Goal: Complete application form: Complete application form

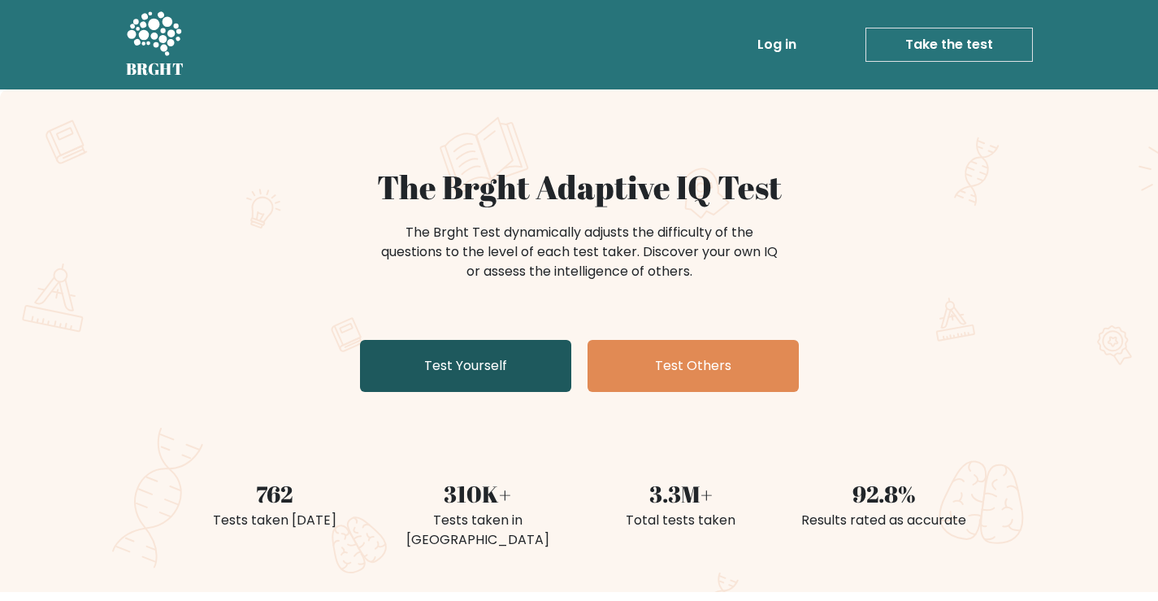
click at [456, 360] on link "Test Yourself" at bounding box center [465, 366] width 211 height 52
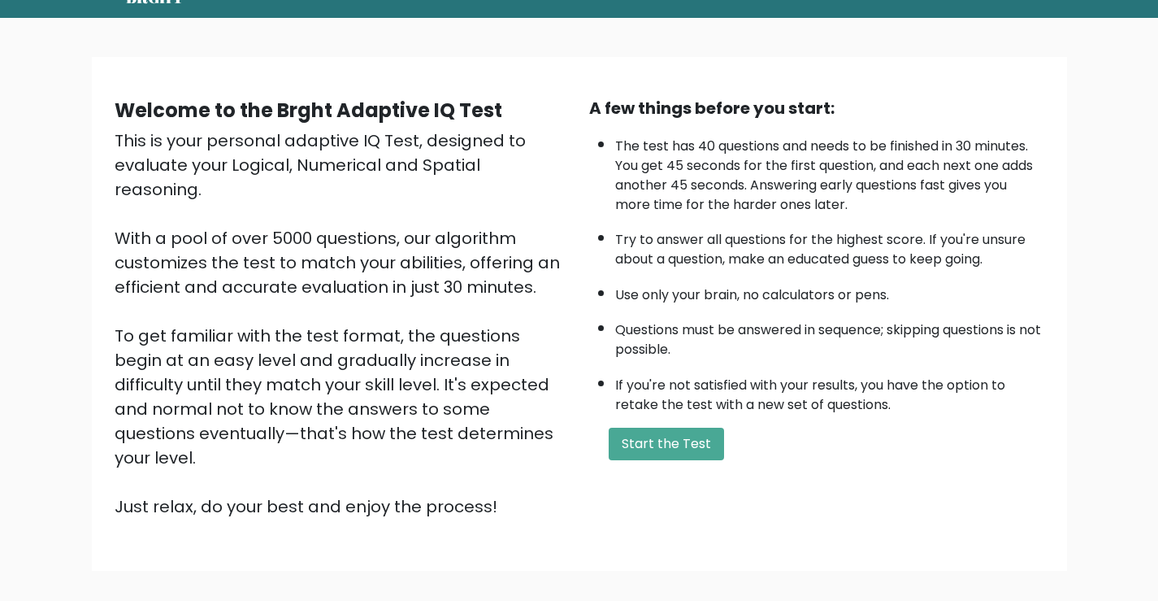
scroll to position [144, 0]
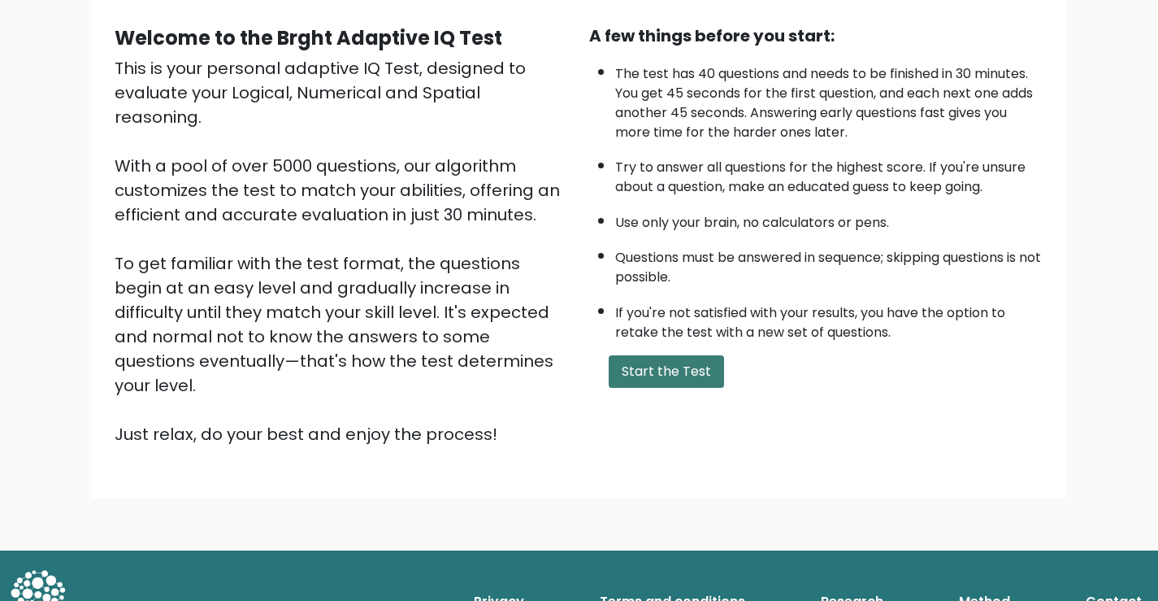
click at [660, 367] on button "Start the Test" at bounding box center [666, 371] width 115 height 33
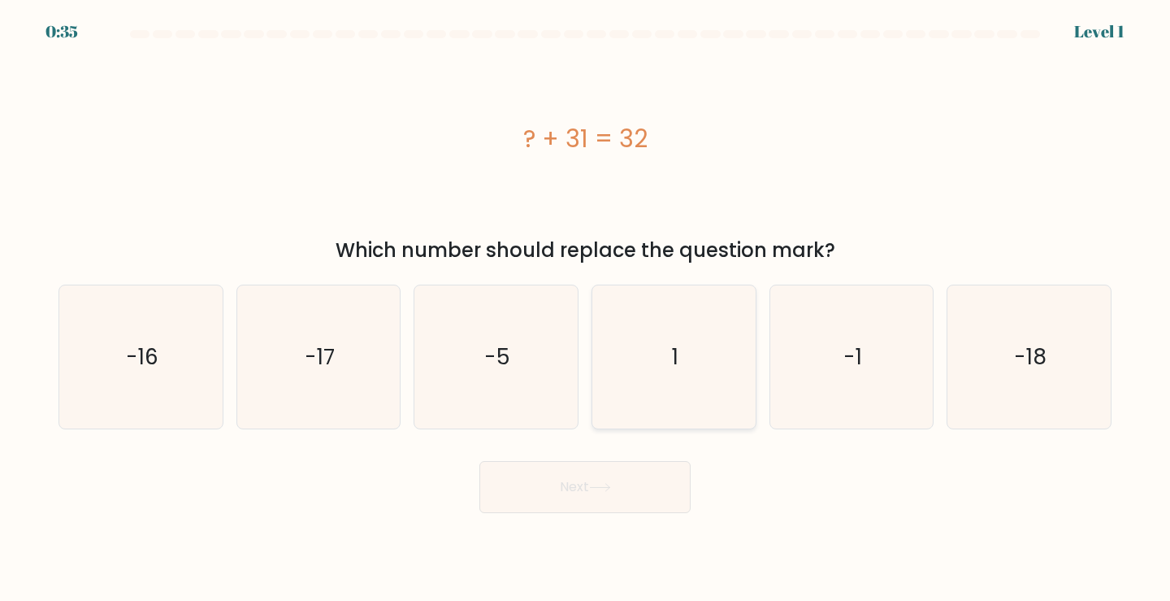
click at [638, 372] on icon "1" at bounding box center [674, 357] width 144 height 144
click at [586, 309] on input "d. 1" at bounding box center [585, 305] width 1 height 8
radio input "true"
click at [592, 488] on button "Next" at bounding box center [584, 487] width 211 height 52
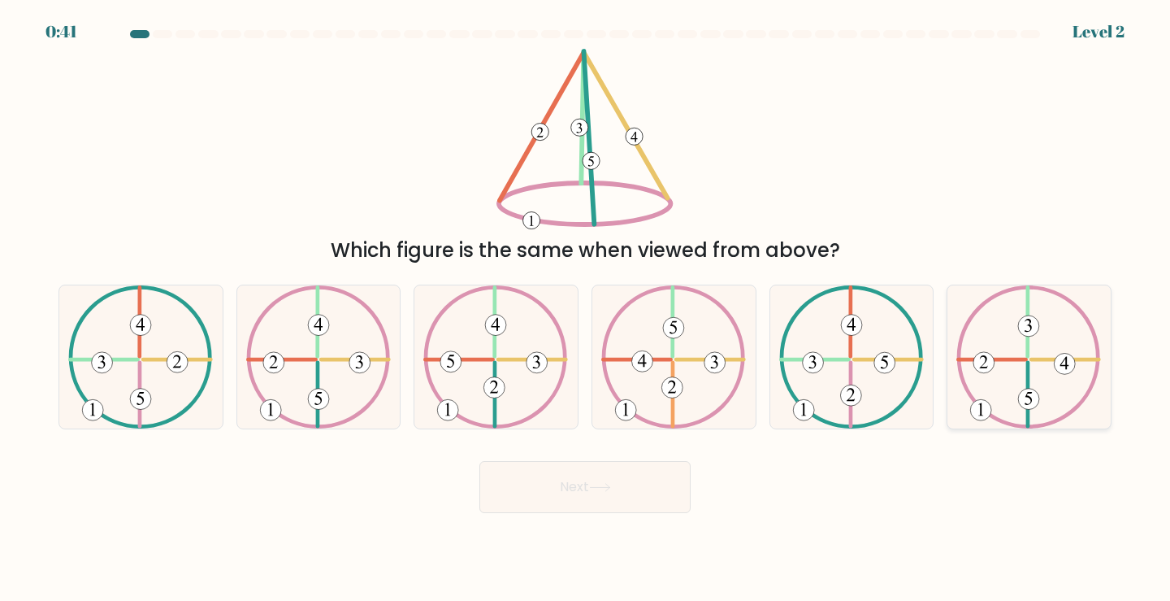
click at [1064, 345] on icon at bounding box center [1028, 357] width 145 height 144
click at [586, 309] on input "f." at bounding box center [585, 305] width 1 height 8
radio input "true"
click at [619, 488] on button "Next" at bounding box center [584, 487] width 211 height 52
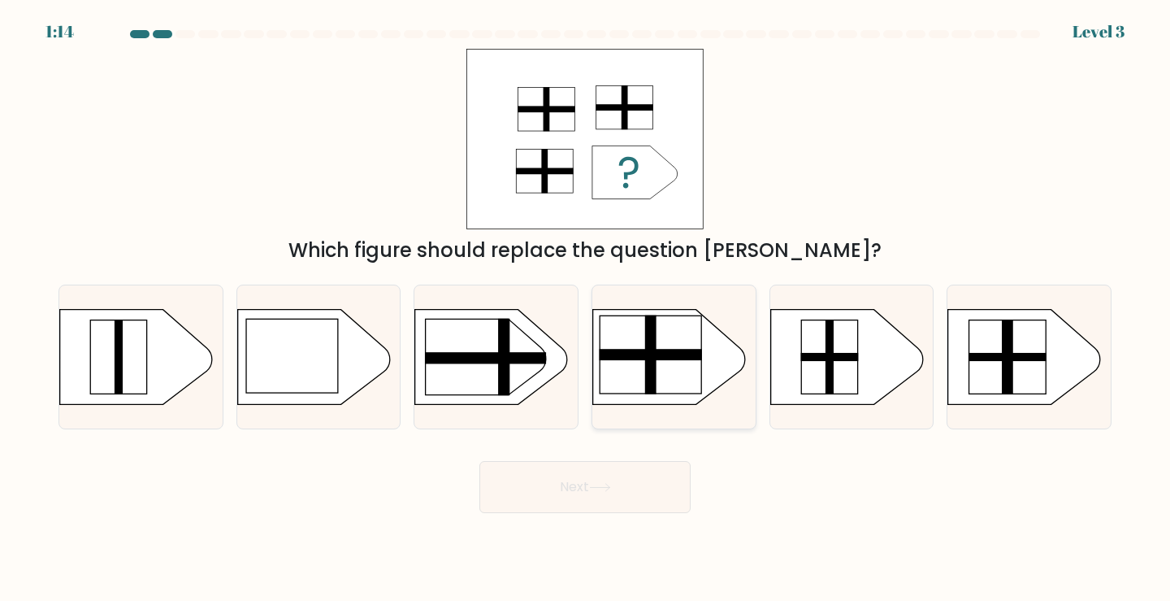
click at [668, 349] on rect at bounding box center [651, 354] width 103 height 11
click at [586, 309] on input "d." at bounding box center [585, 305] width 1 height 8
radio input "true"
click at [617, 482] on button "Next" at bounding box center [584, 487] width 211 height 52
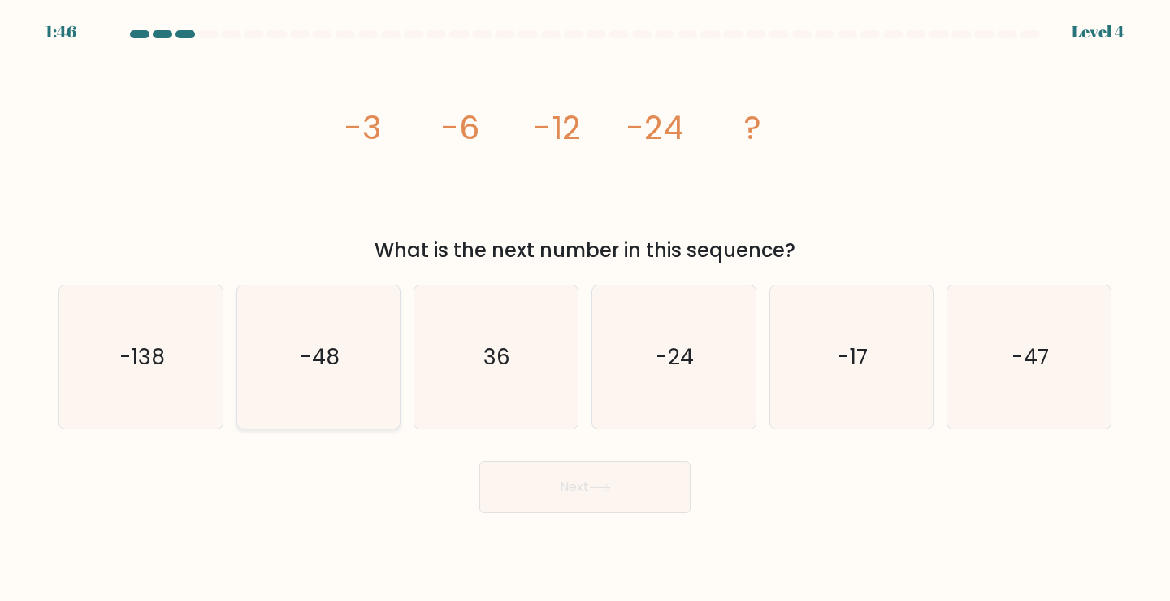
click at [339, 345] on text "-48" at bounding box center [320, 356] width 40 height 30
click at [585, 309] on input "b. -48" at bounding box center [585, 305] width 1 height 8
radio input "true"
click at [617, 505] on button "Next" at bounding box center [584, 487] width 211 height 52
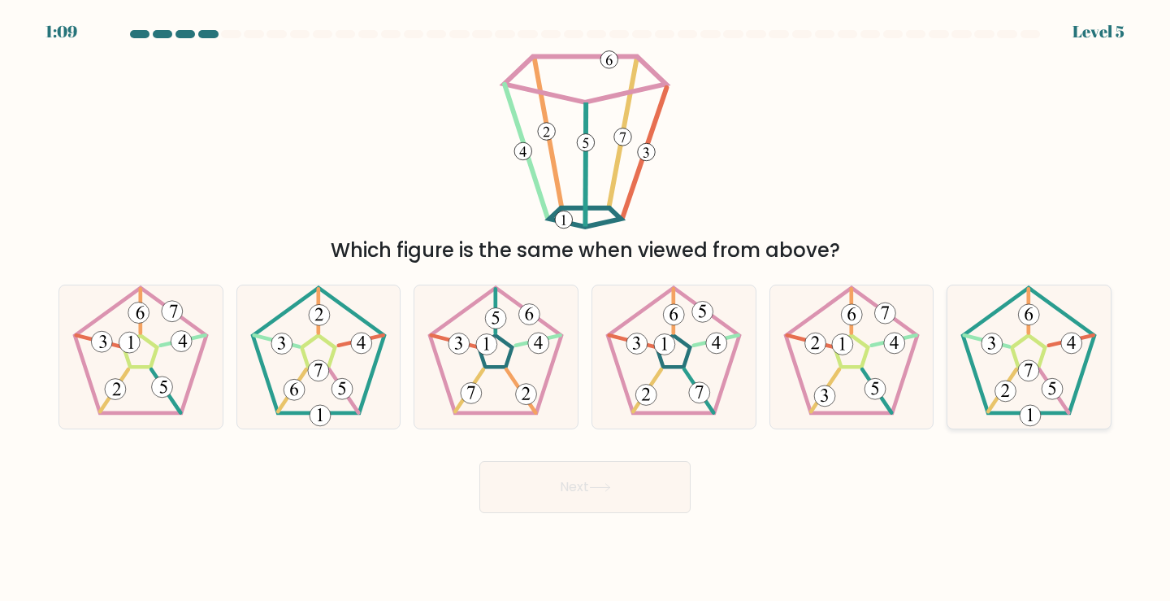
click at [1044, 343] on icon at bounding box center [1029, 357] width 144 height 144
click at [586, 309] on input "f." at bounding box center [585, 305] width 1 height 8
radio input "true"
click at [574, 489] on button "Next" at bounding box center [584, 487] width 211 height 52
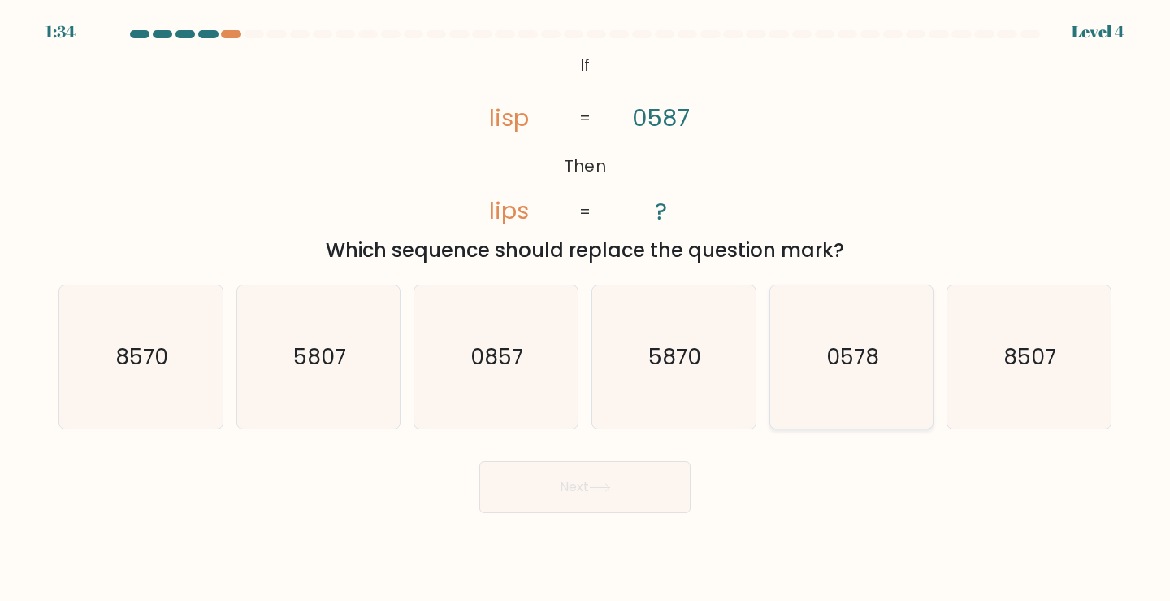
click at [844, 354] on text "0578" at bounding box center [852, 356] width 53 height 30
click at [586, 309] on input "e. 0578" at bounding box center [585, 305] width 1 height 8
radio input "true"
click at [611, 488] on icon at bounding box center [600, 487] width 22 height 9
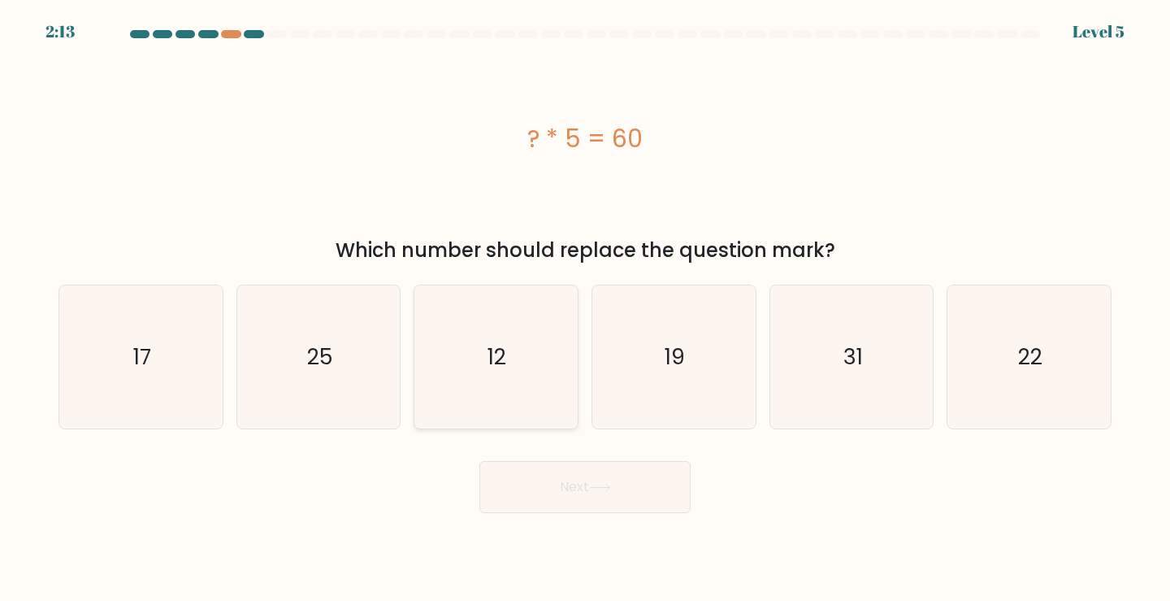
click at [498, 358] on text "12" at bounding box center [497, 356] width 19 height 30
click at [585, 309] on input "c. 12" at bounding box center [585, 305] width 1 height 8
radio input "true"
click at [574, 476] on button "Next" at bounding box center [584, 487] width 211 height 52
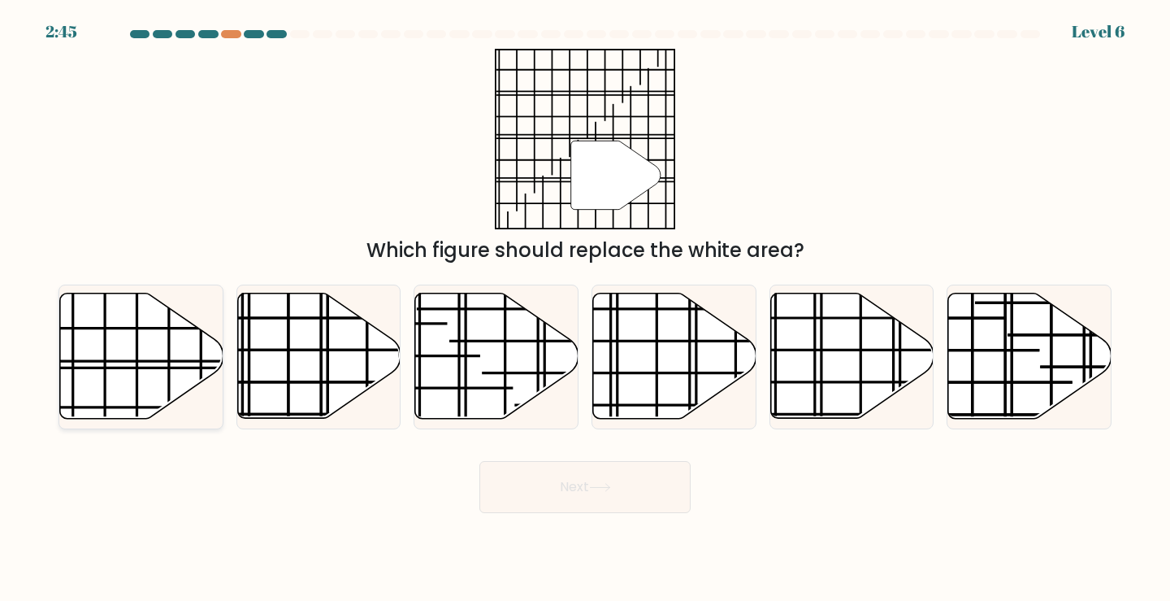
click at [139, 337] on icon at bounding box center [141, 355] width 163 height 125
click at [585, 309] on input "a." at bounding box center [585, 305] width 1 height 8
radio input "true"
click at [544, 487] on button "Next" at bounding box center [584, 487] width 211 height 52
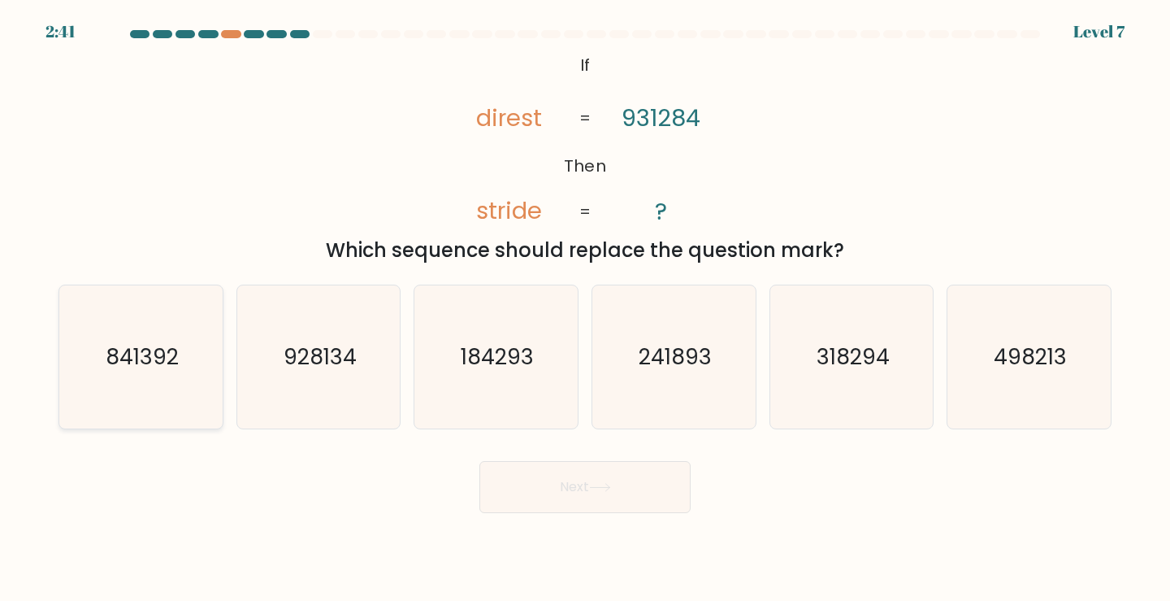
click at [167, 356] on text "841392" at bounding box center [142, 356] width 73 height 30
click at [585, 309] on input "a. 841392" at bounding box center [585, 305] width 1 height 8
radio input "true"
click at [554, 475] on button "Next" at bounding box center [584, 487] width 211 height 52
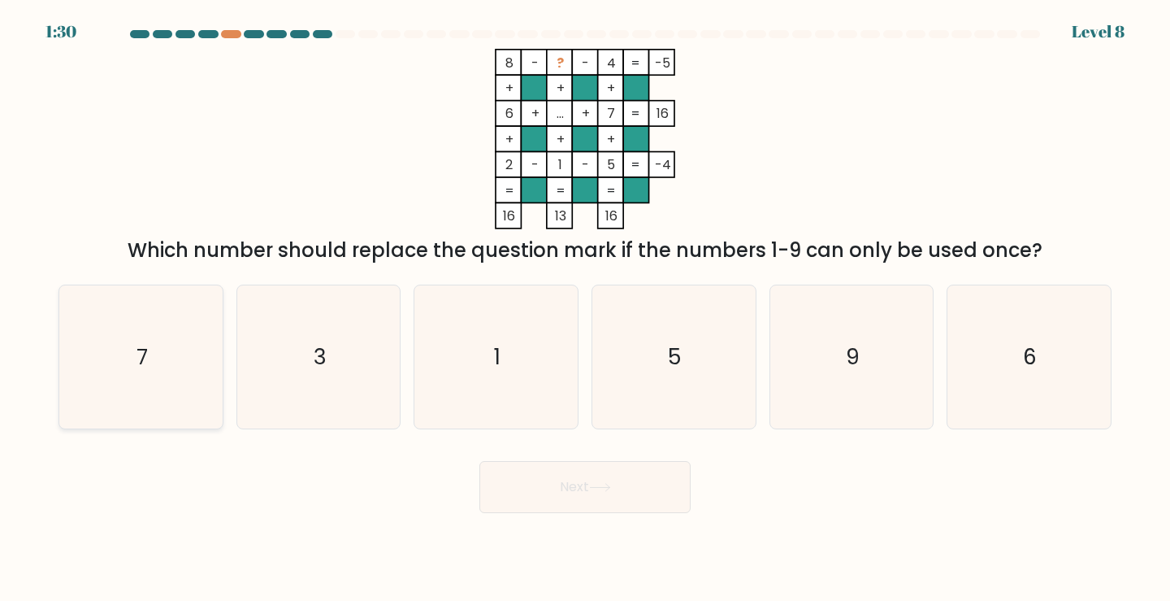
click at [158, 341] on icon "7" at bounding box center [141, 357] width 144 height 144
click at [585, 309] on input "a. 7" at bounding box center [585, 305] width 1 height 8
radio input "true"
click at [566, 484] on button "Next" at bounding box center [584, 487] width 211 height 52
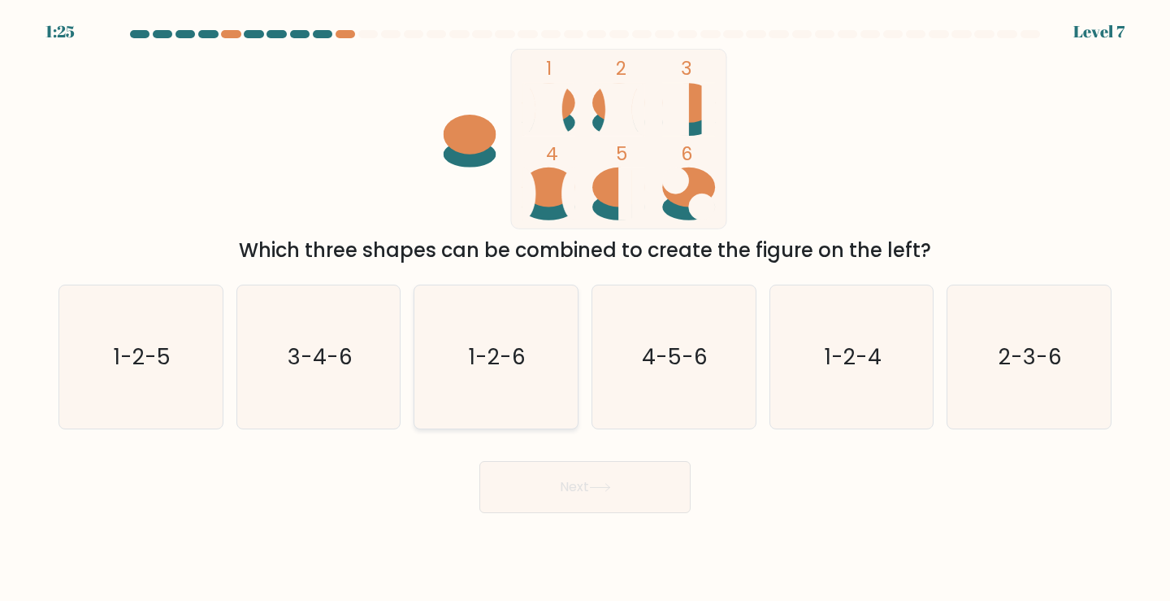
click at [475, 355] on text "1-2-6" at bounding box center [497, 356] width 57 height 30
click at [585, 309] on input "c. 1-2-6" at bounding box center [585, 305] width 1 height 8
radio input "true"
click at [550, 491] on button "Next" at bounding box center [584, 487] width 211 height 52
click at [560, 475] on button "Next" at bounding box center [584, 487] width 211 height 52
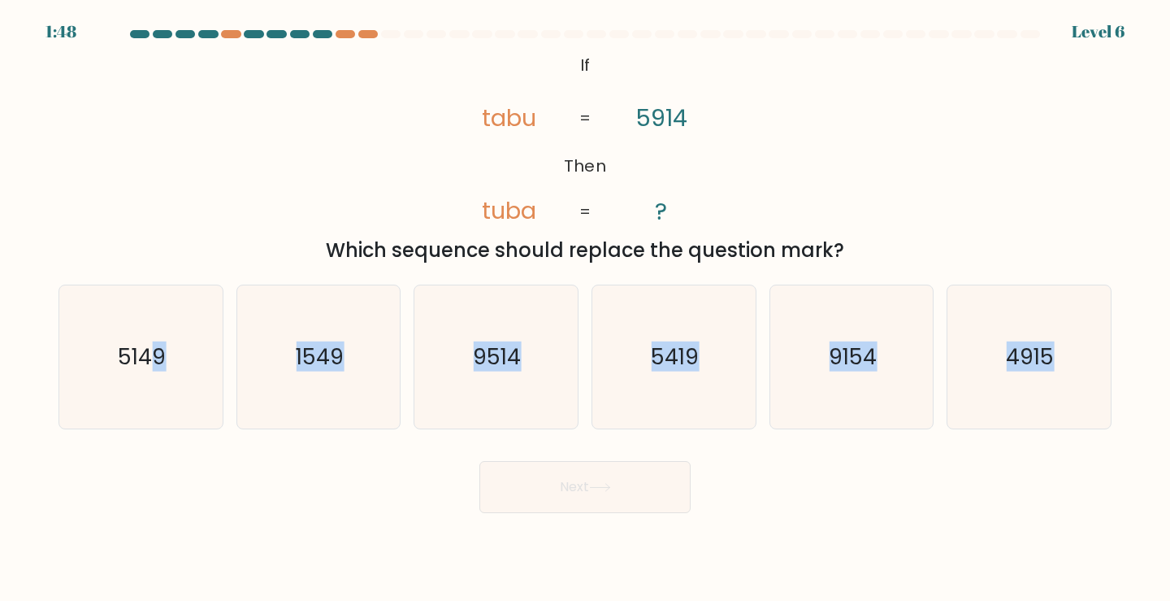
drag, startPoint x: 158, startPoint y: 346, endPoint x: 638, endPoint y: 474, distance: 496.9
click at [512, 489] on form "If ?" at bounding box center [585, 271] width 1170 height 483
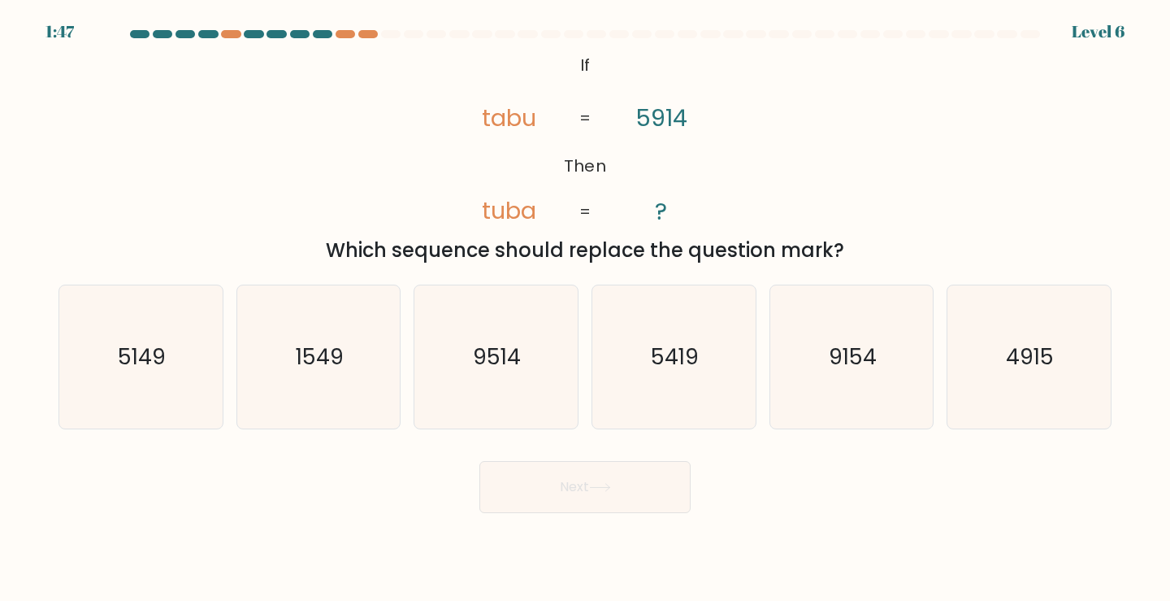
click at [830, 487] on div "Next" at bounding box center [585, 481] width 1073 height 64
click at [687, 362] on text "5419" at bounding box center [676, 356] width 48 height 30
click at [586, 309] on input "d. 5419" at bounding box center [585, 305] width 1 height 8
radio input "true"
click at [609, 491] on icon at bounding box center [600, 487] width 20 height 7
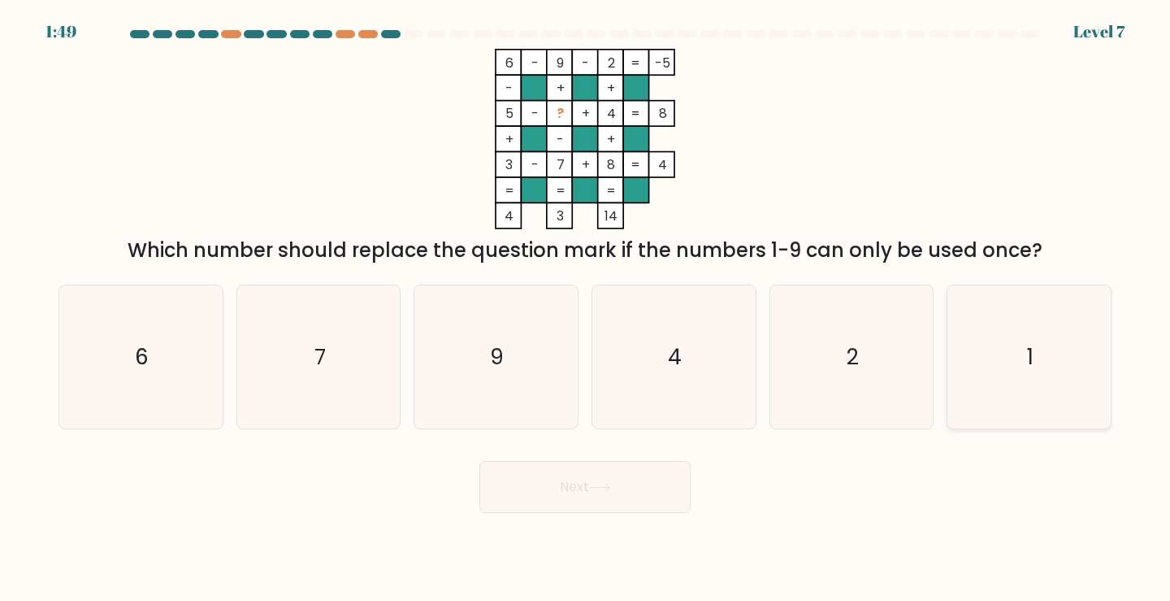
click at [1038, 362] on icon "1" at bounding box center [1029, 357] width 144 height 144
click at [586, 309] on input "f. 1" at bounding box center [585, 305] width 1 height 8
radio input "true"
click at [566, 486] on button "Next" at bounding box center [584, 487] width 211 height 52
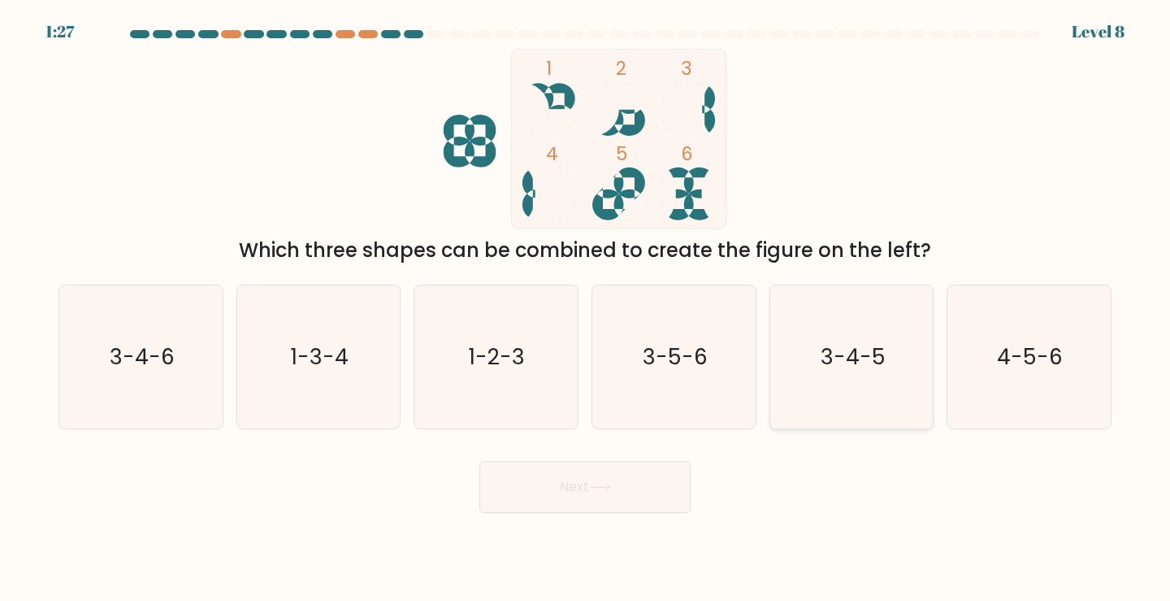
click at [858, 375] on icon "3-4-5" at bounding box center [852, 357] width 144 height 144
click at [586, 309] on input "e. 3-4-5" at bounding box center [585, 305] width 1 height 8
radio input "true"
click at [606, 484] on icon at bounding box center [600, 487] width 22 height 9
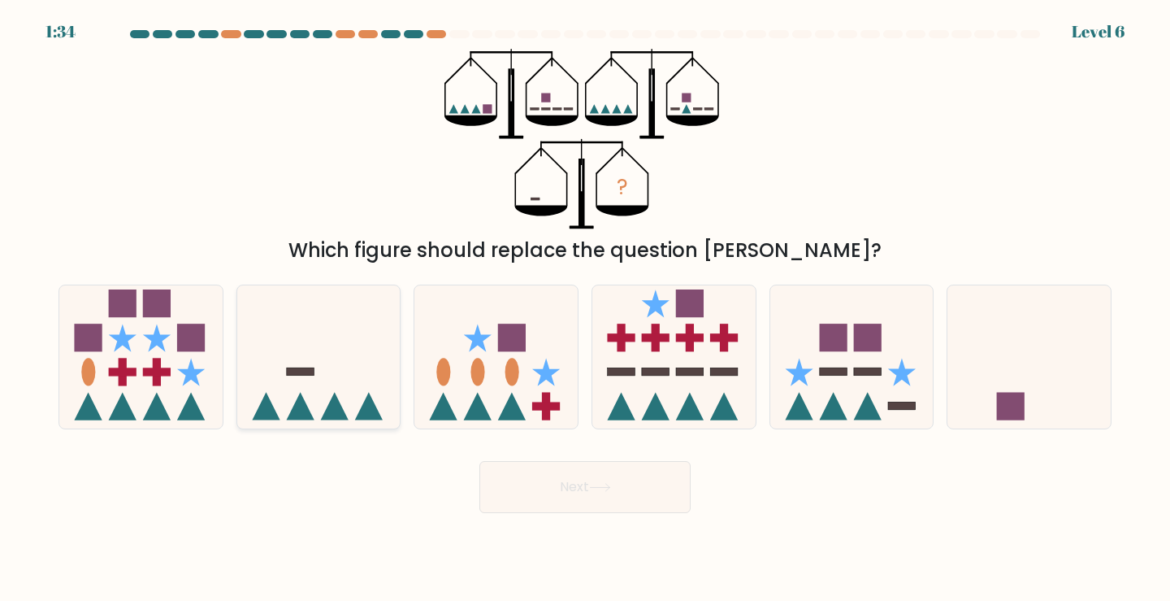
click at [330, 376] on icon at bounding box center [318, 356] width 163 height 135
click at [585, 309] on input "b." at bounding box center [585, 305] width 1 height 8
radio input "true"
click at [567, 480] on button "Next" at bounding box center [584, 487] width 211 height 52
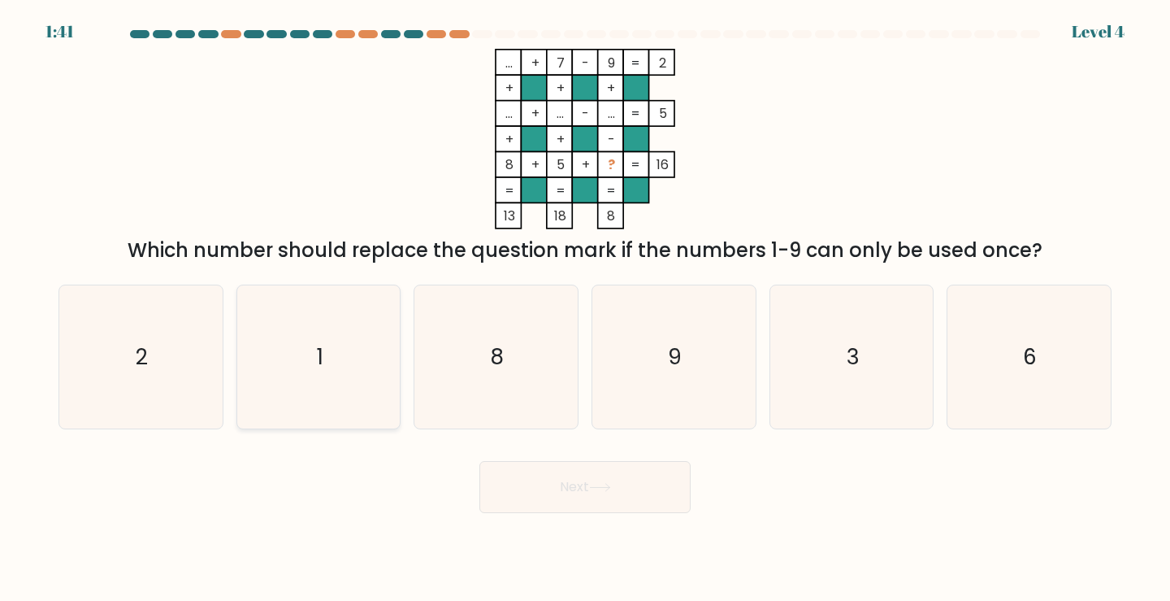
click at [310, 352] on icon "1" at bounding box center [319, 357] width 144 height 144
click at [585, 309] on input "b. 1" at bounding box center [585, 305] width 1 height 8
radio input "true"
click at [541, 479] on button "Next" at bounding box center [584, 487] width 211 height 52
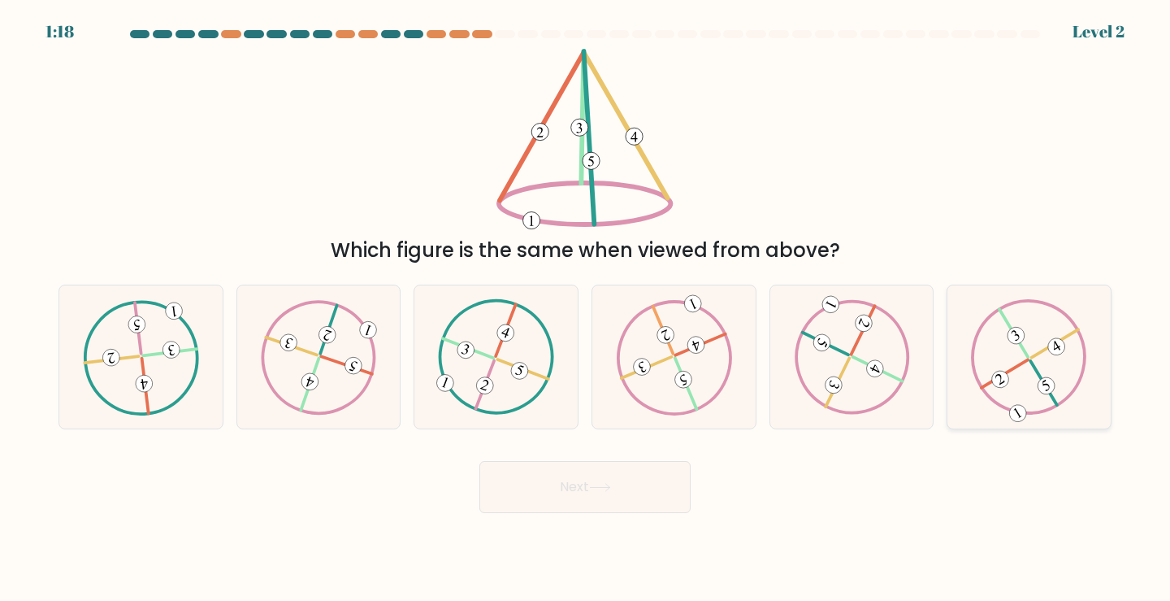
click at [1055, 349] on icon at bounding box center [1056, 346] width 11 height 12
click at [586, 309] on input "f." at bounding box center [585, 305] width 1 height 8
radio input "true"
click at [598, 479] on button "Next" at bounding box center [584, 487] width 211 height 52
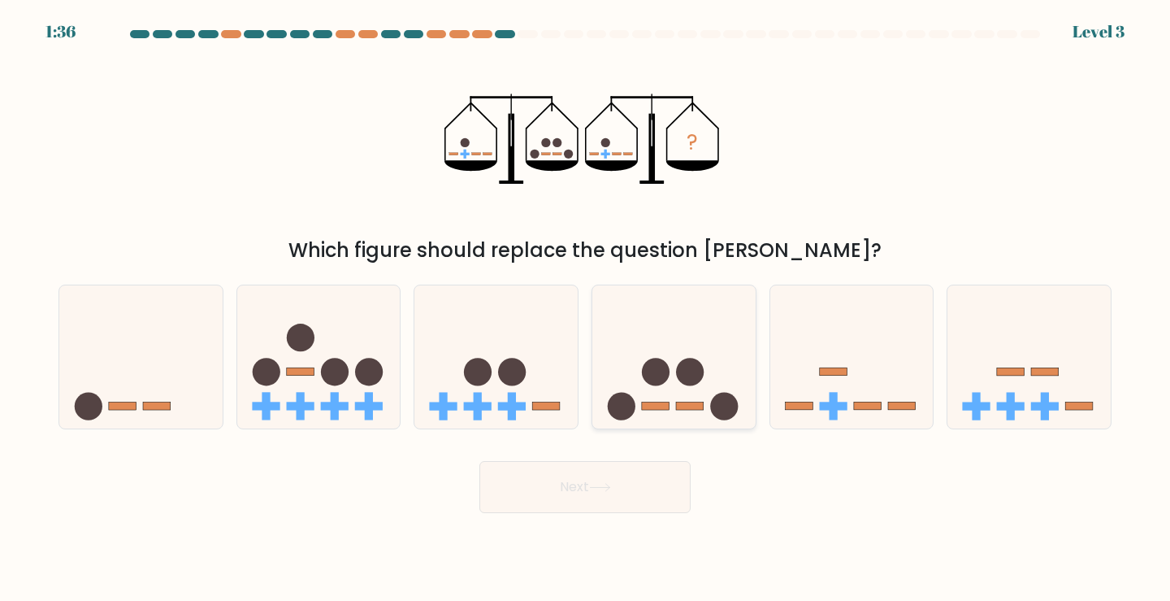
click at [664, 393] on icon at bounding box center [673, 356] width 163 height 135
click at [586, 309] on input "d." at bounding box center [585, 305] width 1 height 8
radio input "true"
click at [621, 487] on button "Next" at bounding box center [584, 487] width 211 height 52
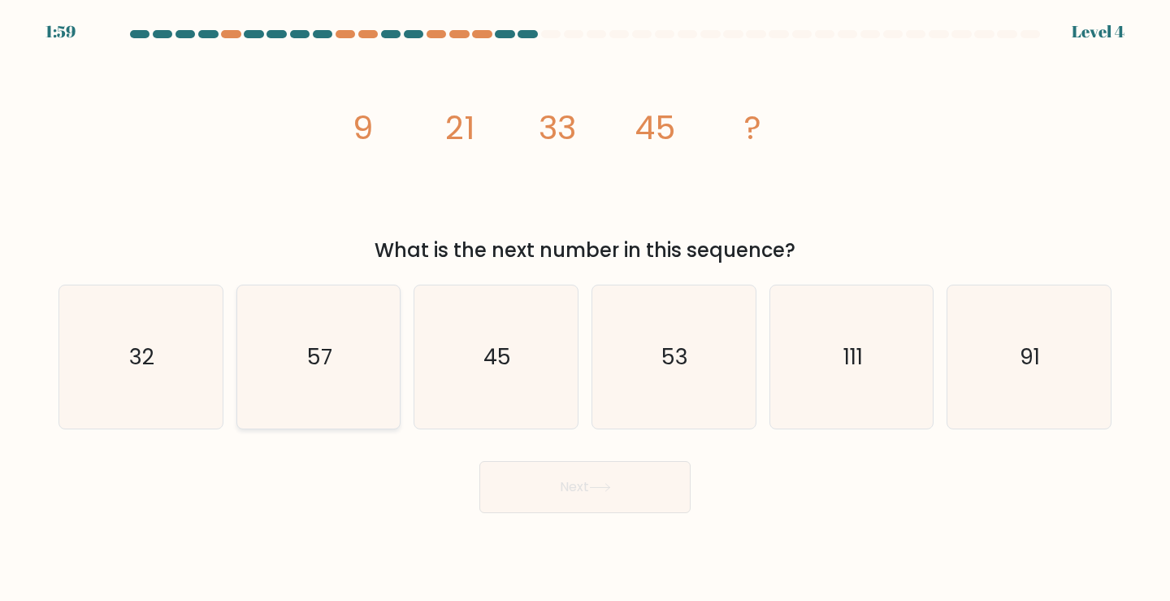
click at [338, 352] on icon "57" at bounding box center [319, 357] width 144 height 144
click at [585, 309] on input "b. 57" at bounding box center [585, 305] width 1 height 8
radio input "true"
click at [625, 491] on button "Next" at bounding box center [584, 487] width 211 height 52
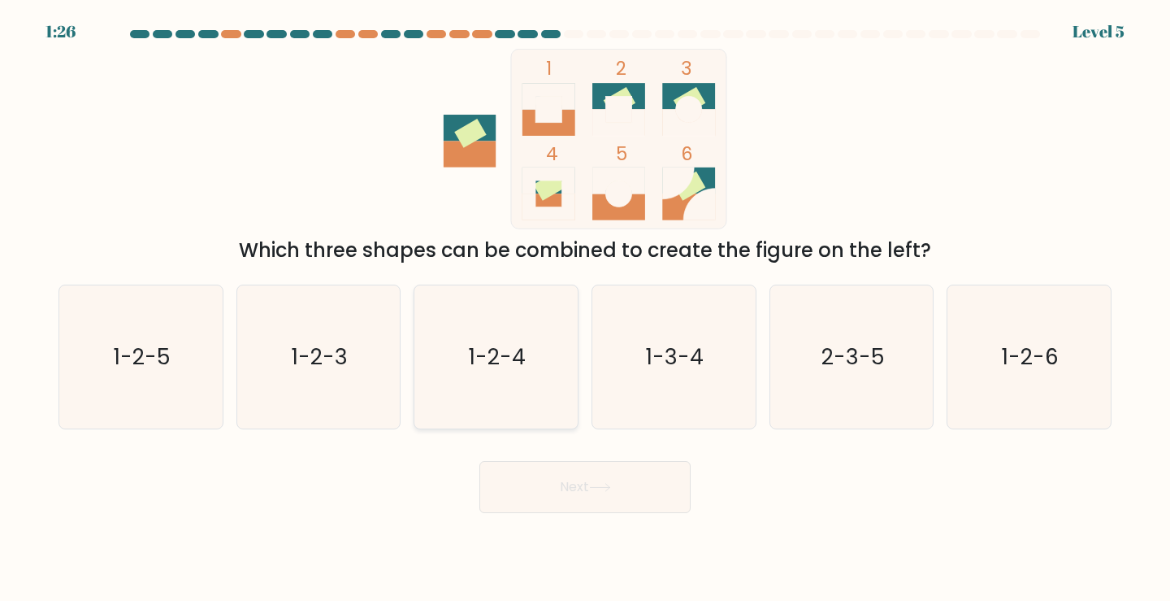
click at [515, 386] on icon "1-2-4" at bounding box center [496, 357] width 144 height 144
click at [585, 309] on input "c. 1-2-4" at bounding box center [585, 305] width 1 height 8
radio input "true"
click at [566, 492] on button "Next" at bounding box center [584, 487] width 211 height 52
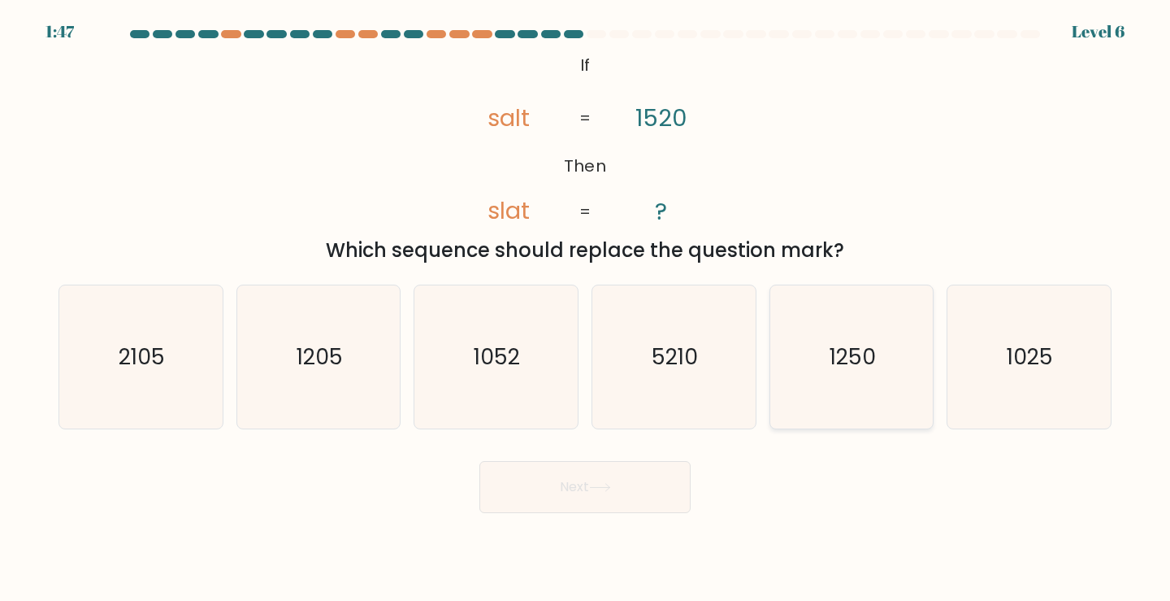
click at [855, 362] on text "1250" at bounding box center [853, 356] width 46 height 30
click at [586, 309] on input "e. 1250" at bounding box center [585, 305] width 1 height 8
radio input "true"
click at [574, 495] on button "Next" at bounding box center [584, 487] width 211 height 52
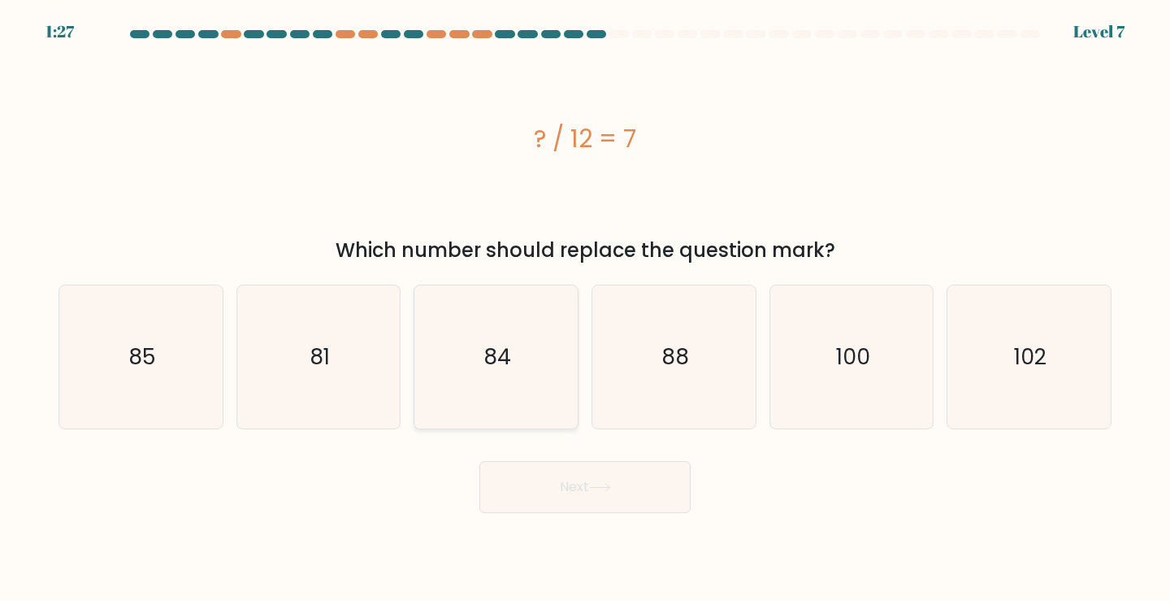
click at [481, 330] on icon "84" at bounding box center [496, 357] width 144 height 144
click at [585, 309] on input "c. 84" at bounding box center [585, 305] width 1 height 8
radio input "true"
click at [568, 470] on button "Next" at bounding box center [584, 487] width 211 height 52
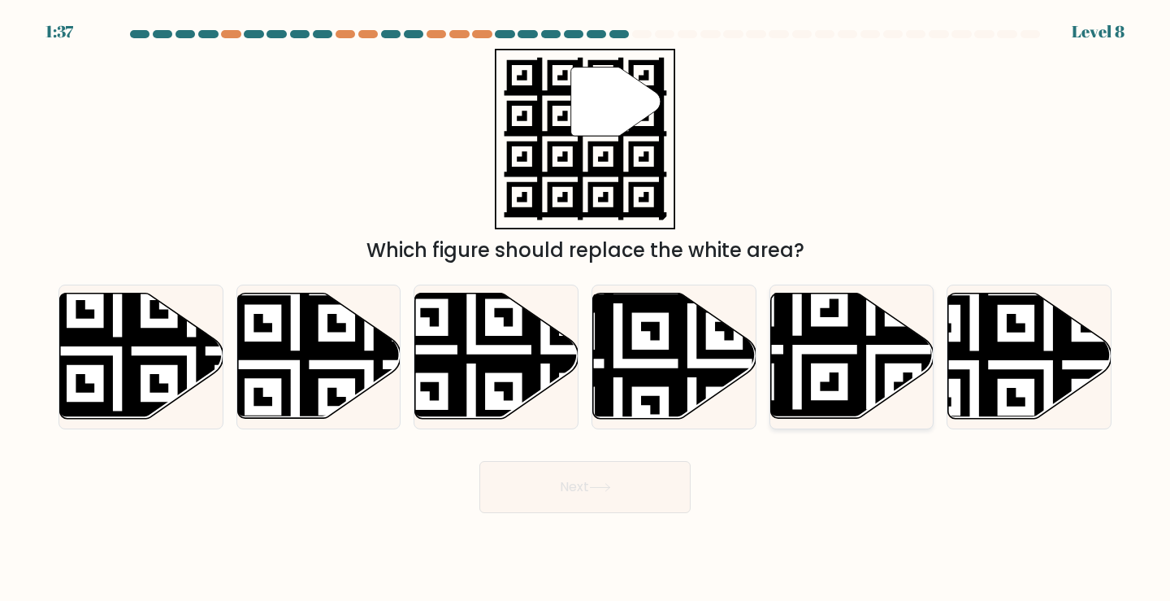
click at [823, 337] on icon at bounding box center [797, 423] width 296 height 296
click at [586, 309] on input "e." at bounding box center [585, 305] width 1 height 8
radio input "true"
click at [620, 489] on button "Next" at bounding box center [584, 487] width 211 height 52
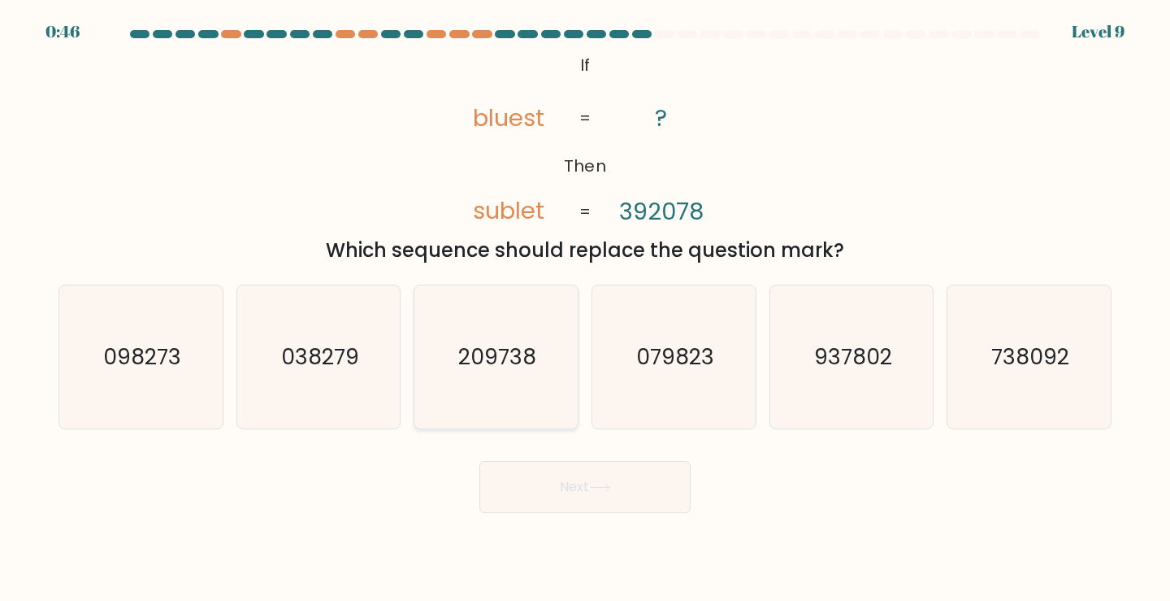
click at [533, 332] on icon "209738" at bounding box center [496, 357] width 144 height 144
click at [585, 309] on input "c. 209738" at bounding box center [585, 305] width 1 height 8
radio input "true"
click at [582, 482] on button "Next" at bounding box center [584, 487] width 211 height 52
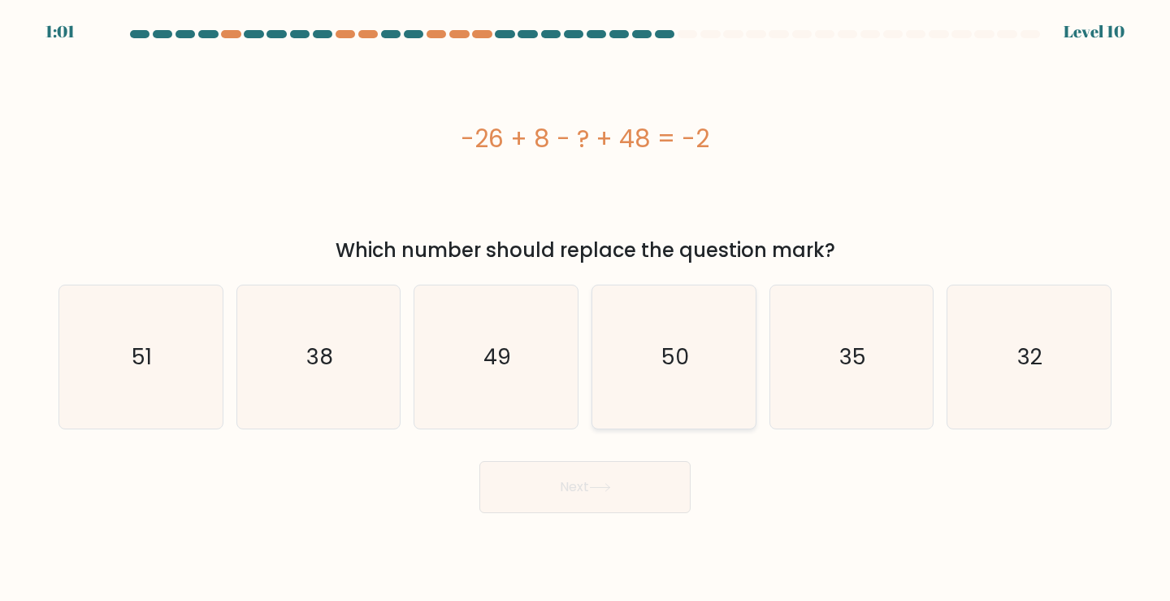
click at [677, 360] on text "50" at bounding box center [675, 356] width 28 height 30
click at [586, 309] on input "d. 50" at bounding box center [585, 305] width 1 height 8
radio input "true"
click at [601, 490] on icon at bounding box center [600, 487] width 22 height 9
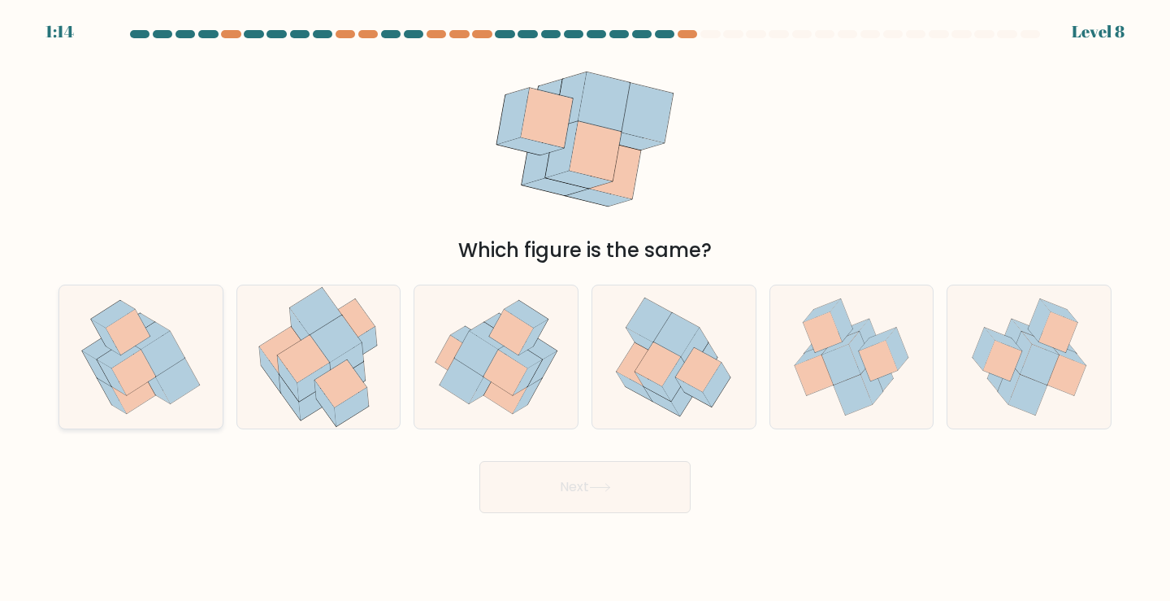
click at [154, 367] on icon at bounding box center [163, 354] width 44 height 46
click at [585, 309] on input "a." at bounding box center [585, 305] width 1 height 8
radio input "true"
click at [592, 479] on button "Next" at bounding box center [584, 487] width 211 height 52
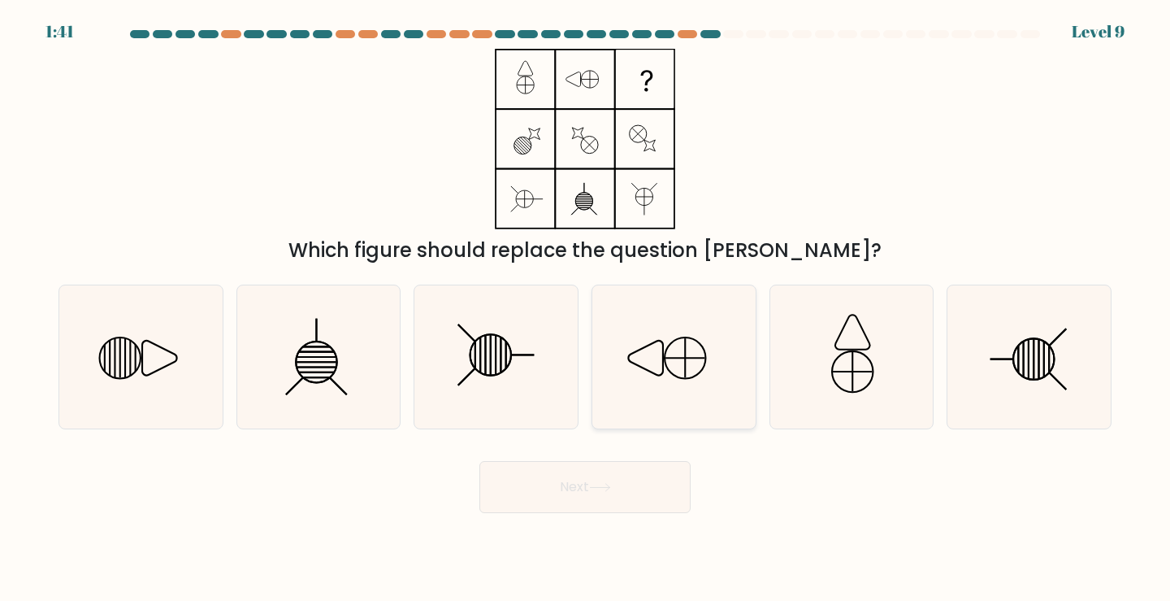
click at [683, 349] on icon at bounding box center [674, 357] width 144 height 144
click at [586, 309] on input "d." at bounding box center [585, 305] width 1 height 8
radio input "true"
click at [613, 498] on button "Next" at bounding box center [584, 487] width 211 height 52
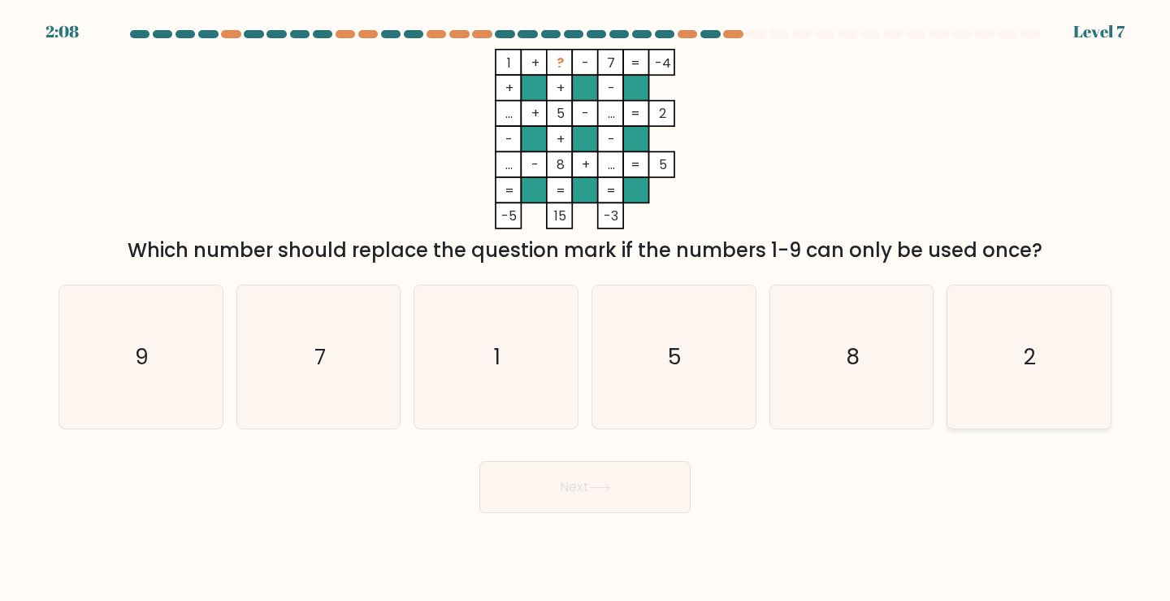
click at [1016, 362] on icon "2" at bounding box center [1029, 357] width 144 height 144
click at [586, 309] on input "f. 2" at bounding box center [585, 305] width 1 height 8
radio input "true"
click at [601, 494] on button "Next" at bounding box center [584, 487] width 211 height 52
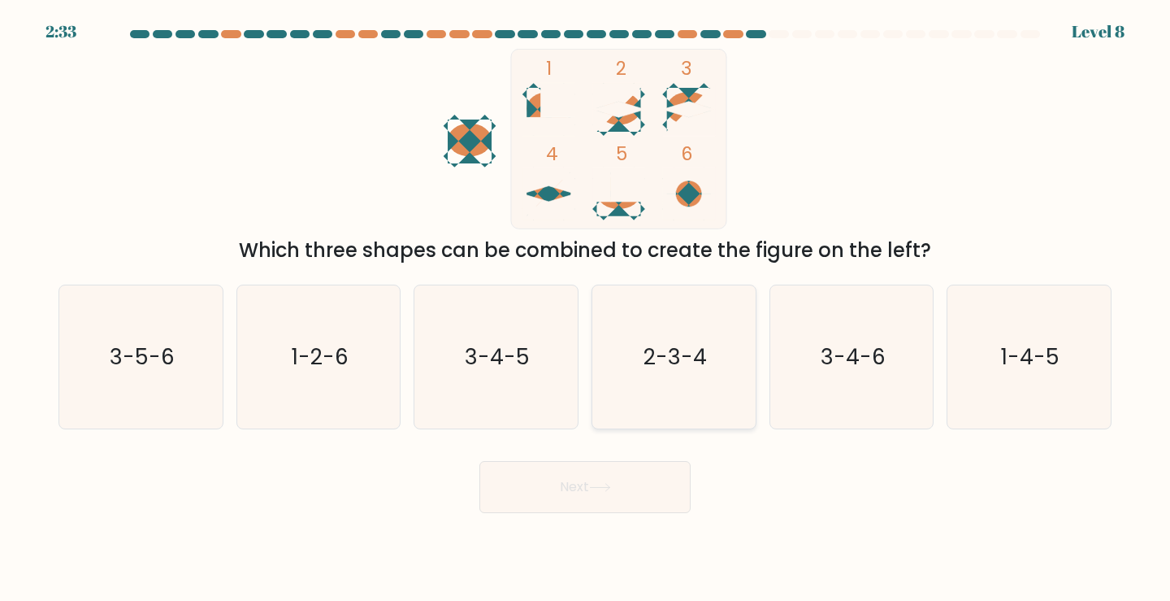
click at [679, 337] on icon "2-3-4" at bounding box center [674, 357] width 144 height 144
click at [586, 309] on input "d. 2-3-4" at bounding box center [585, 305] width 1 height 8
radio input "true"
click at [600, 479] on button "Next" at bounding box center [584, 487] width 211 height 52
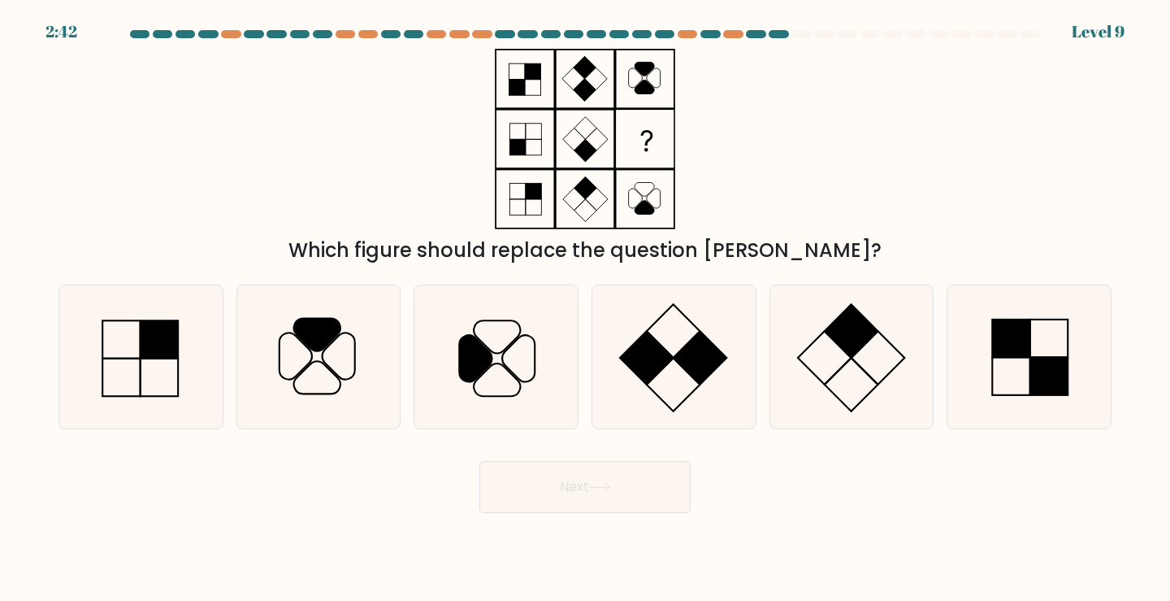
click at [328, 362] on icon at bounding box center [319, 357] width 144 height 144
click at [585, 309] on input "b." at bounding box center [585, 305] width 1 height 8
radio input "true"
click at [596, 489] on icon at bounding box center [600, 487] width 22 height 9
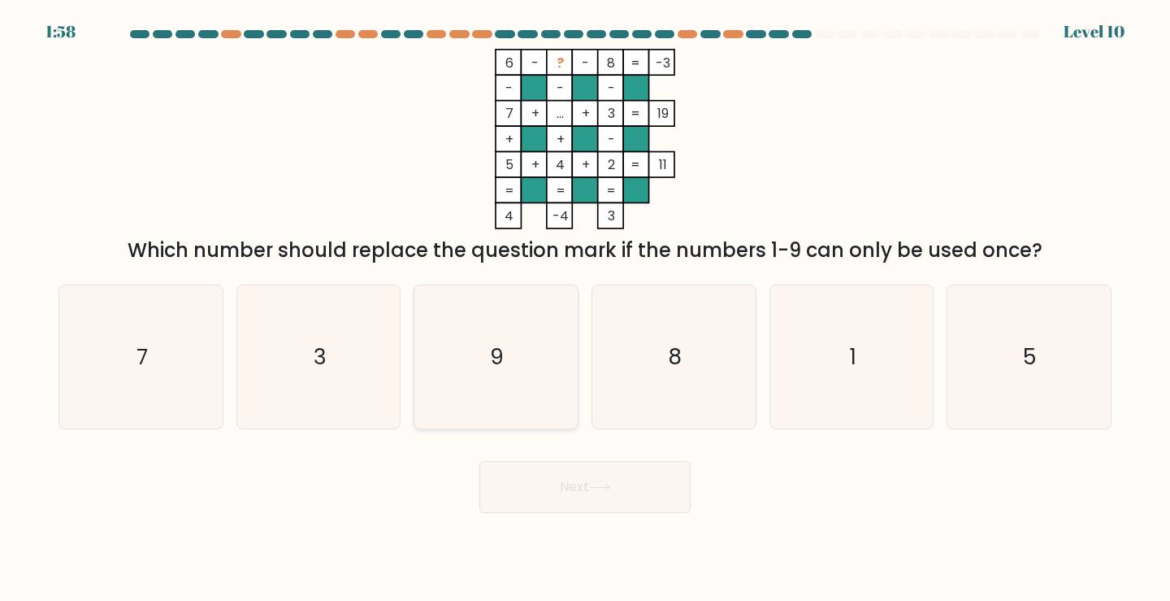
click at [515, 351] on icon "9" at bounding box center [496, 357] width 144 height 144
click at [585, 309] on input "c. 9" at bounding box center [585, 305] width 1 height 8
radio input "true"
click at [575, 493] on button "Next" at bounding box center [584, 487] width 211 height 52
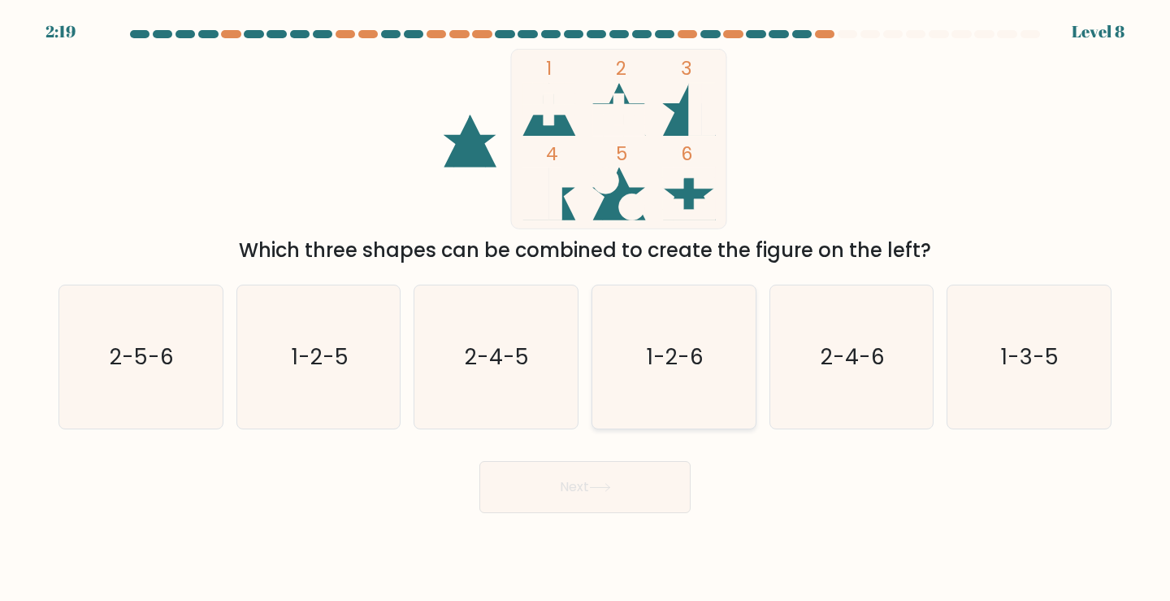
click at [684, 353] on text "1-2-6" at bounding box center [675, 356] width 57 height 30
click at [586, 309] on input "d. 1-2-6" at bounding box center [585, 305] width 1 height 8
radio input "true"
click at [589, 499] on button "Next" at bounding box center [584, 487] width 211 height 52
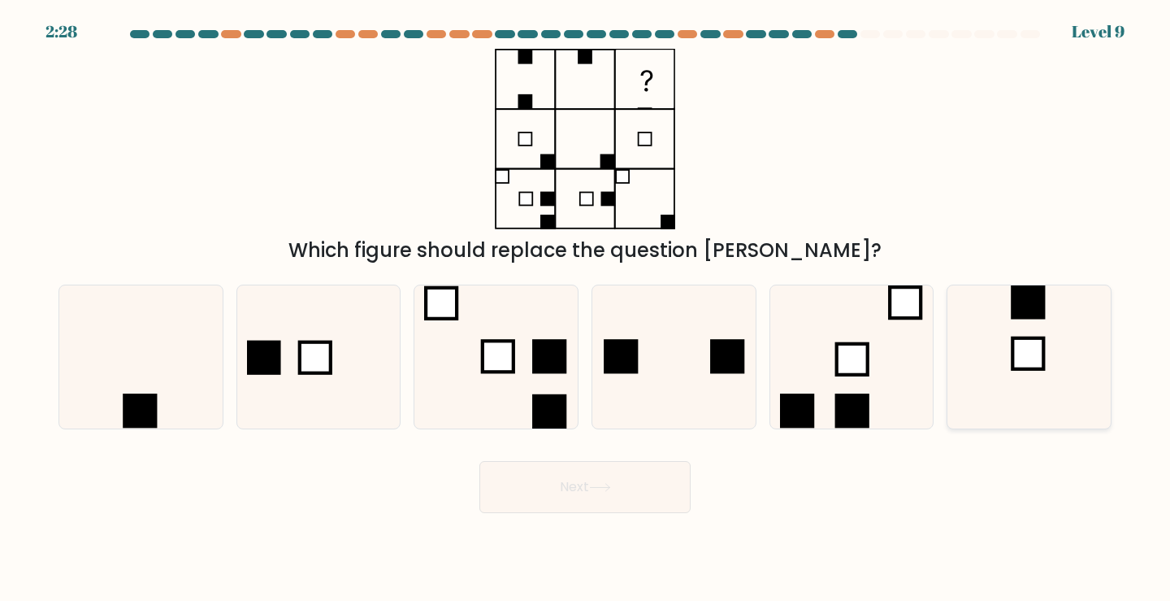
click at [1026, 333] on icon at bounding box center [1029, 357] width 144 height 144
click at [586, 309] on input "f." at bounding box center [585, 305] width 1 height 8
radio input "true"
click at [636, 484] on button "Next" at bounding box center [584, 487] width 211 height 52
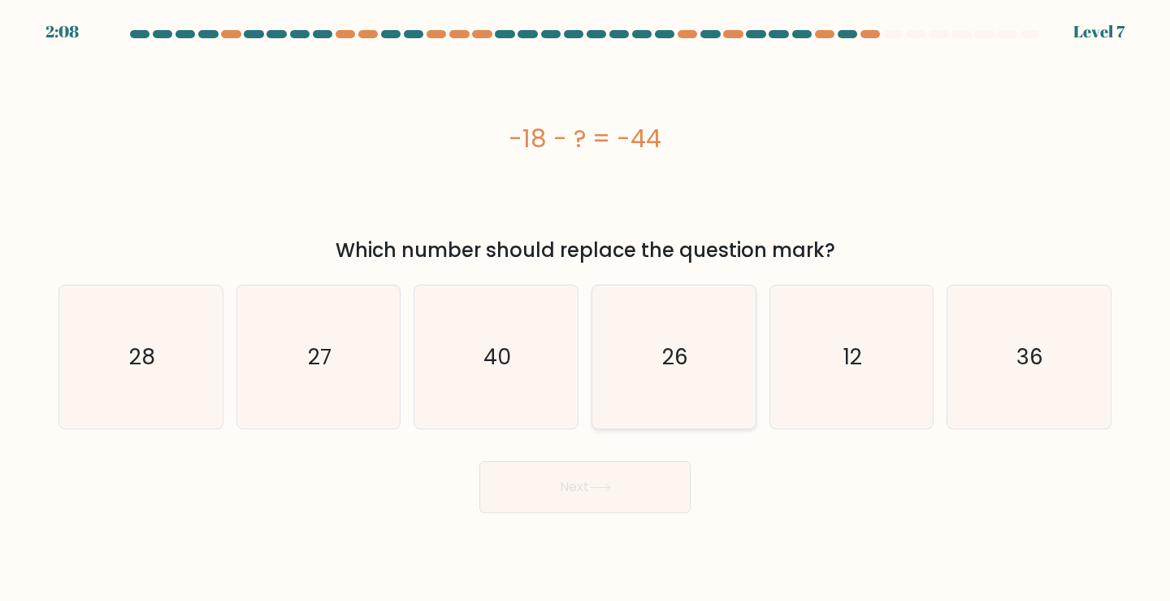
click at [709, 345] on icon "26" at bounding box center [674, 357] width 144 height 144
click at [586, 309] on input "d. 26" at bounding box center [585, 305] width 1 height 8
radio input "true"
click at [612, 481] on button "Next" at bounding box center [584, 487] width 211 height 52
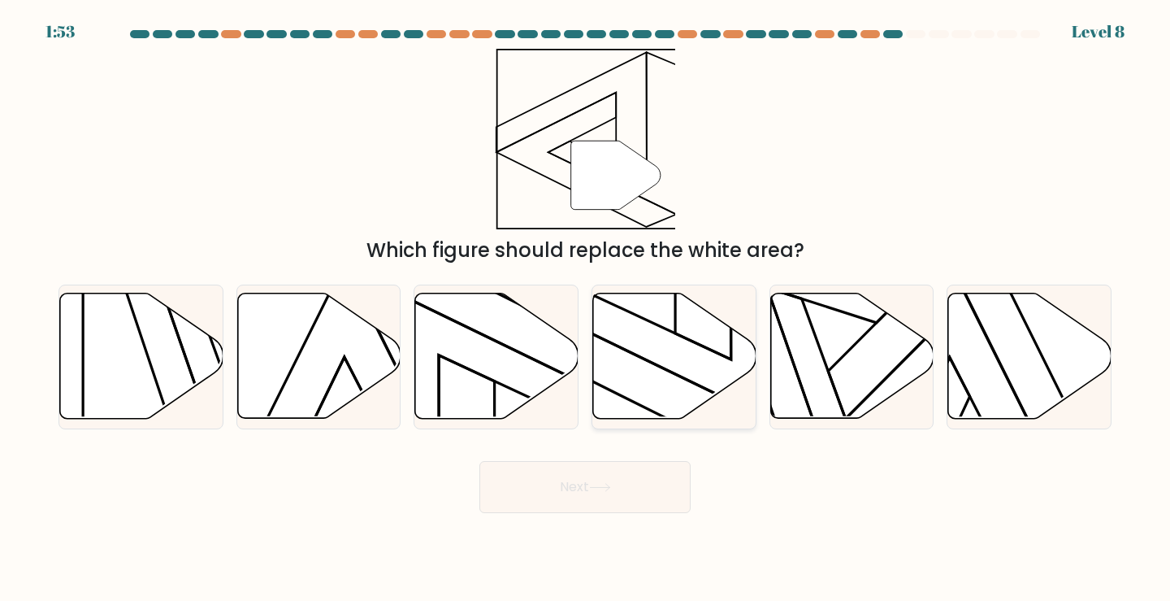
click at [633, 344] on icon at bounding box center [674, 355] width 163 height 125
click at [586, 309] on input "d." at bounding box center [585, 305] width 1 height 8
radio input "true"
click at [575, 479] on button "Next" at bounding box center [584, 487] width 211 height 52
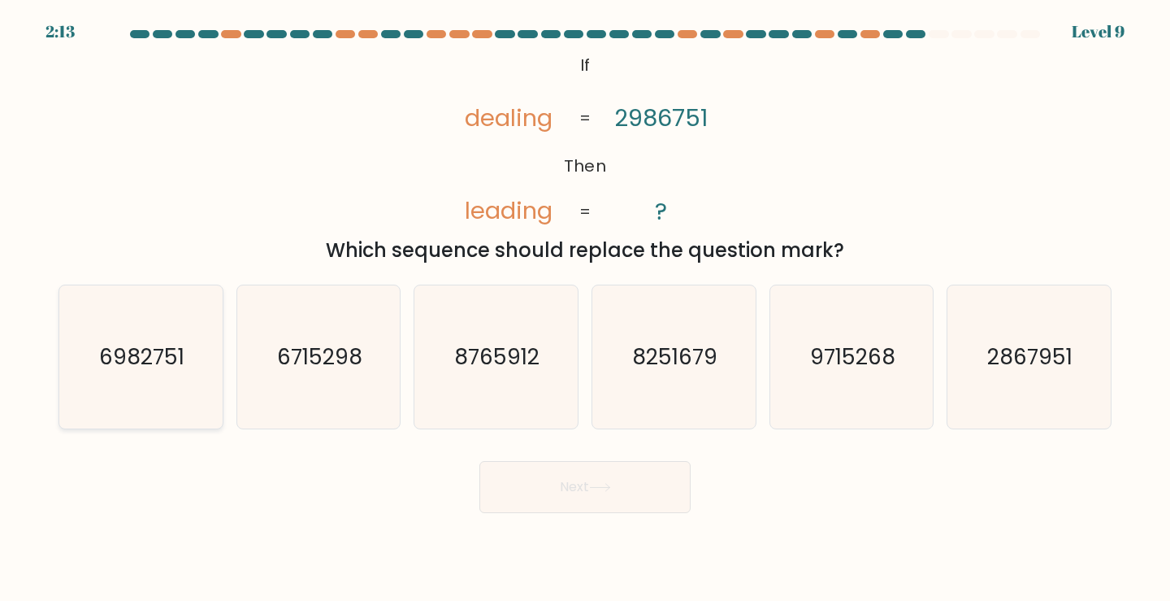
click at [165, 359] on text "6982751" at bounding box center [142, 356] width 85 height 30
click at [585, 309] on input "a. 6982751" at bounding box center [585, 305] width 1 height 8
radio input "true"
click at [551, 490] on button "Next" at bounding box center [584, 487] width 211 height 52
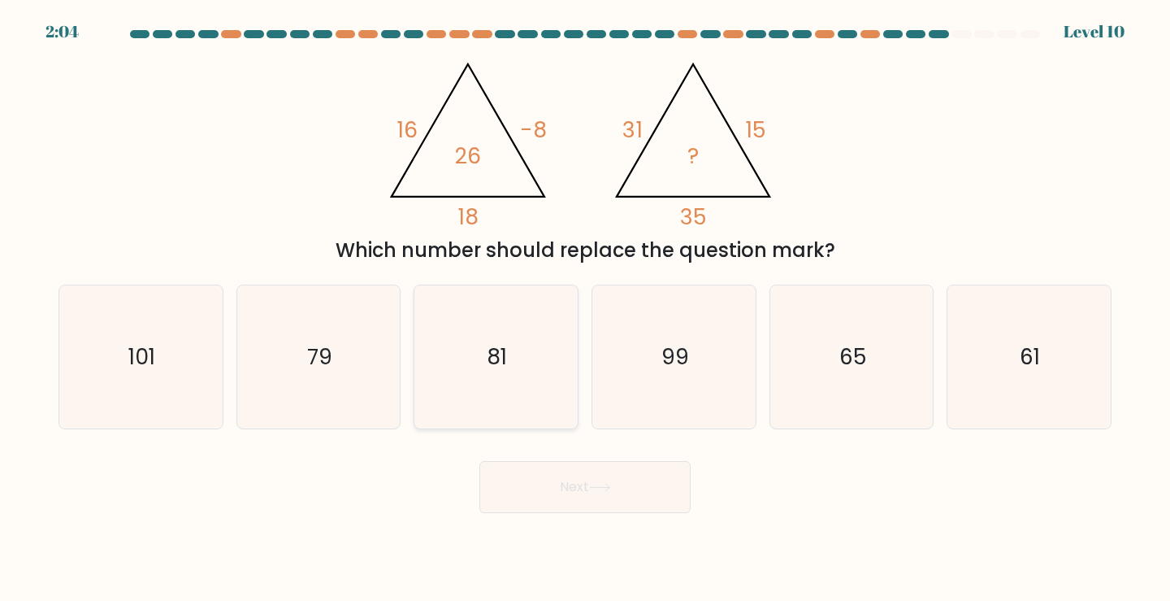
click at [509, 330] on icon "81" at bounding box center [496, 357] width 144 height 144
click at [585, 309] on input "c. 81" at bounding box center [585, 305] width 1 height 8
radio input "true"
click at [564, 495] on button "Next" at bounding box center [584, 487] width 211 height 52
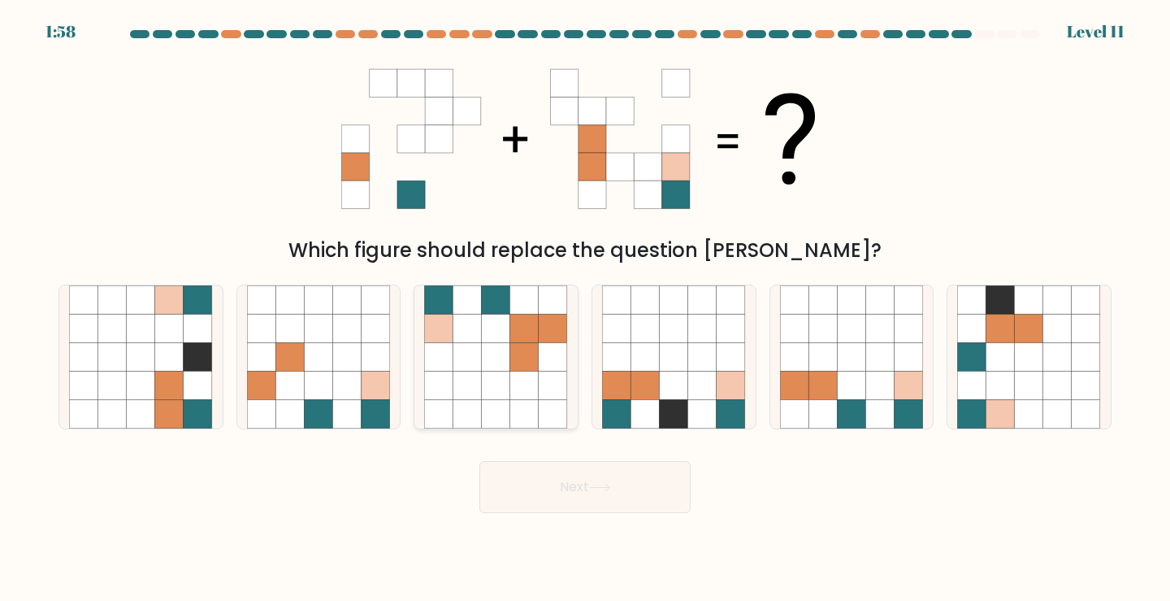
click at [526, 358] on icon at bounding box center [524, 356] width 28 height 28
click at [585, 309] on input "c." at bounding box center [585, 305] width 1 height 8
radio input "true"
click at [587, 479] on button "Next" at bounding box center [584, 487] width 211 height 52
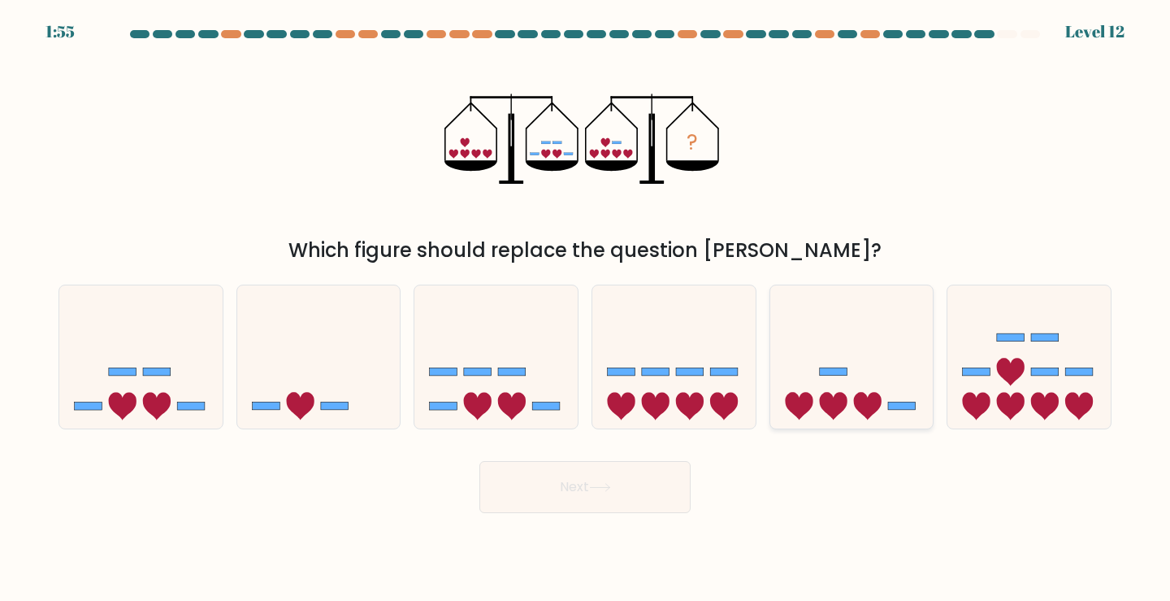
click at [834, 400] on icon at bounding box center [833, 407] width 28 height 28
click at [586, 309] on input "e." at bounding box center [585, 305] width 1 height 8
radio input "true"
click at [582, 480] on button "Next" at bounding box center [584, 487] width 211 height 52
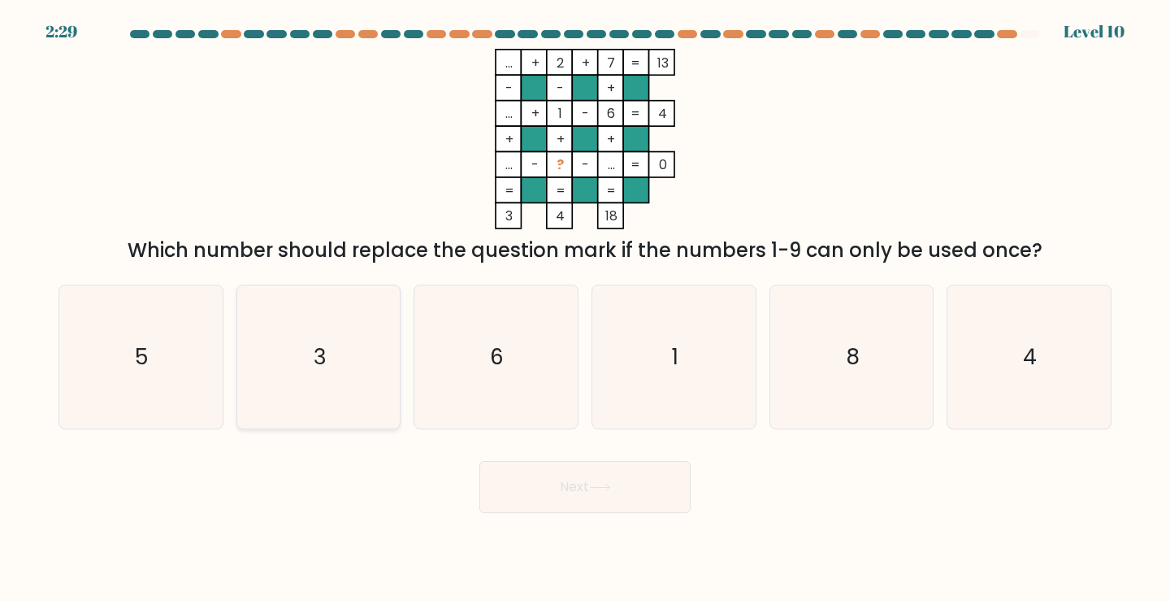
click at [329, 371] on icon "3" at bounding box center [319, 357] width 144 height 144
click at [585, 309] on input "b. 3" at bounding box center [585, 305] width 1 height 8
radio input "true"
click at [592, 495] on button "Next" at bounding box center [584, 487] width 211 height 52
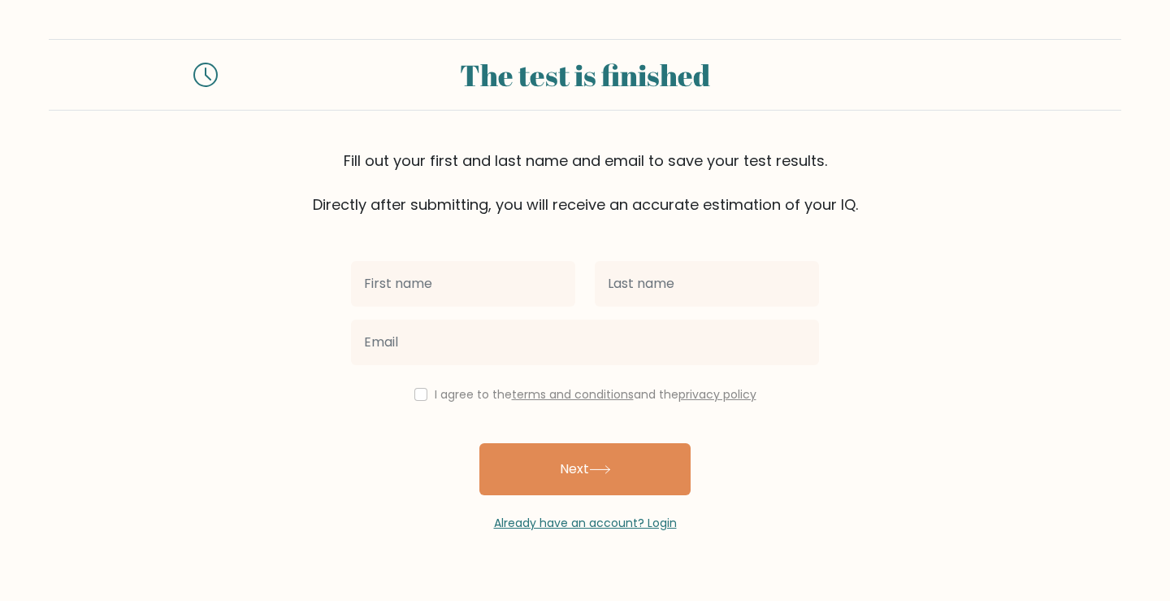
click at [517, 281] on input "text" at bounding box center [463, 284] width 224 height 46
type input "[PERSON_NAME]"
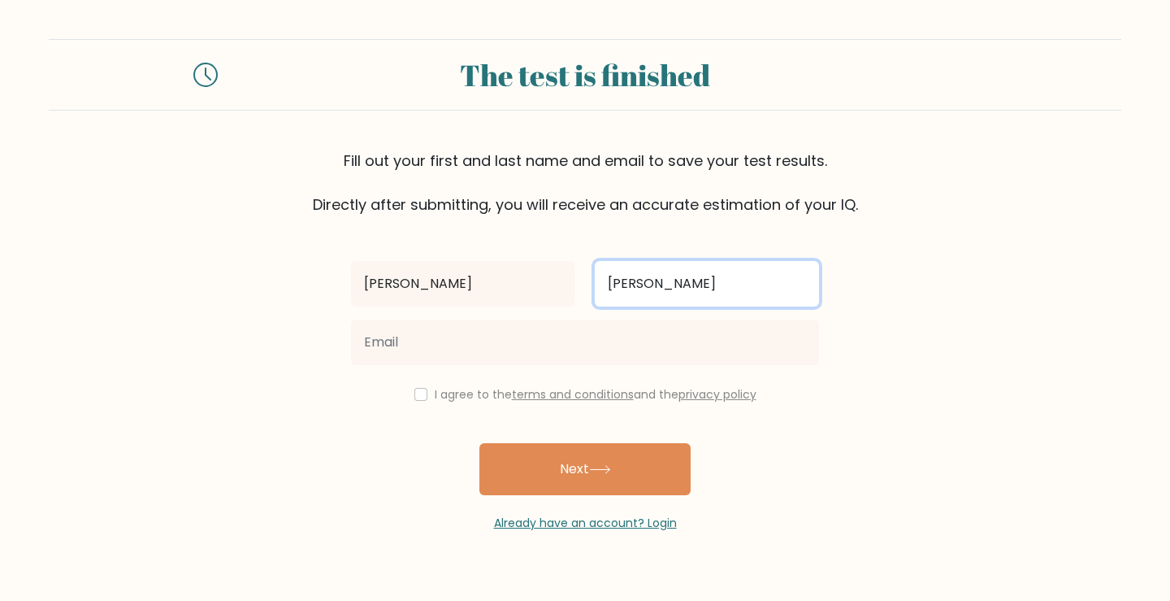
type input "[PERSON_NAME]"
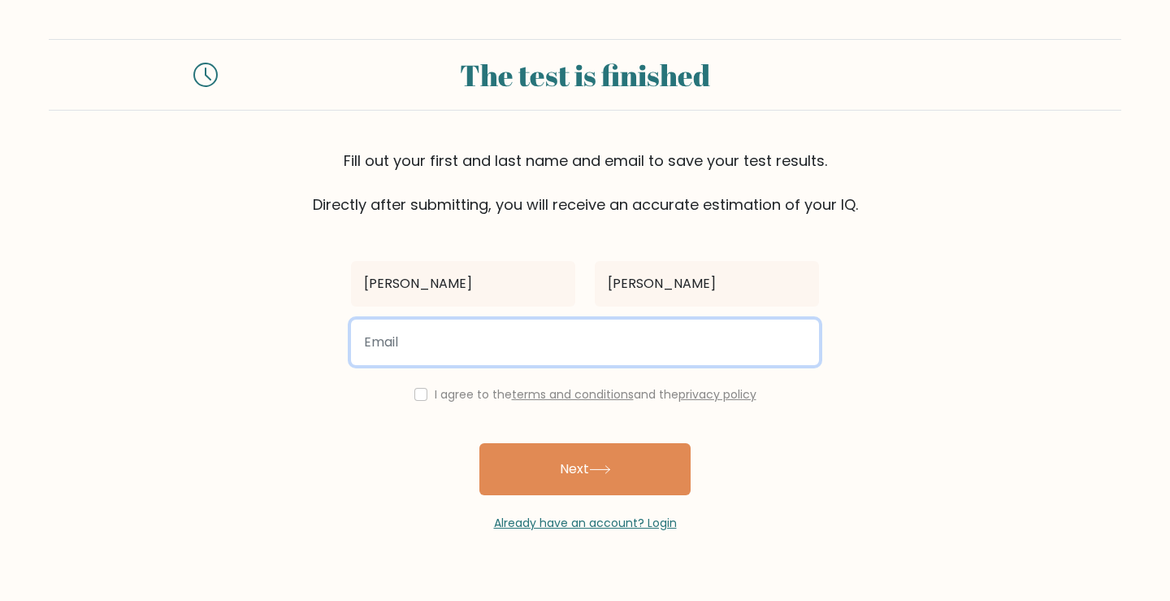
click at [430, 334] on input "email" at bounding box center [585, 342] width 468 height 46
type input "[EMAIL_ADDRESS][DOMAIN_NAME]"
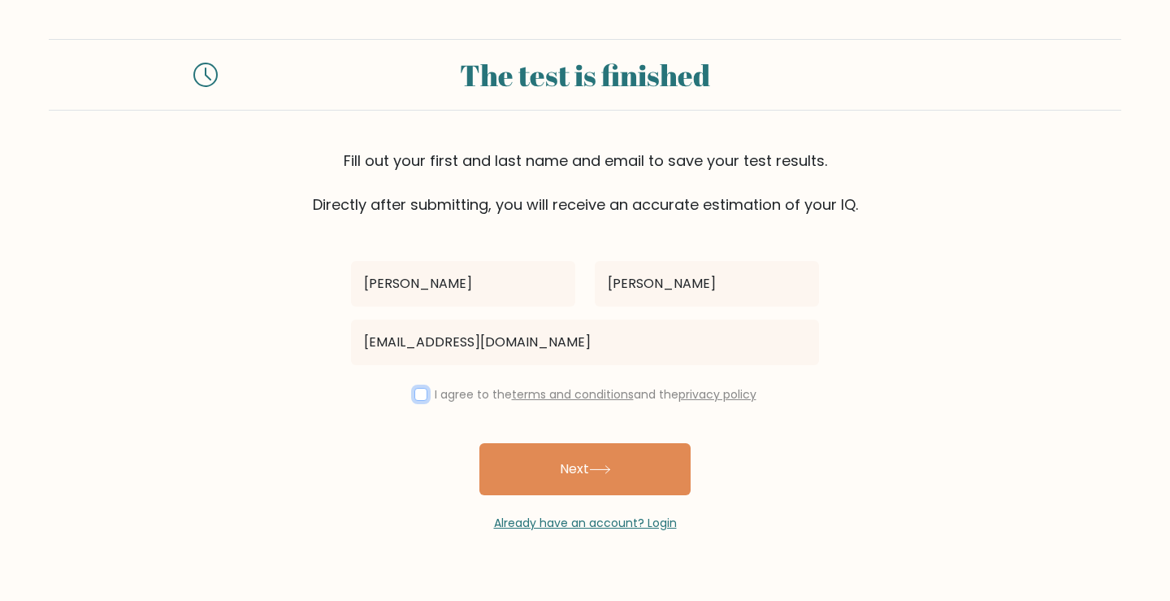
click at [419, 397] on input "checkbox" at bounding box center [420, 394] width 13 height 13
checkbox input "true"
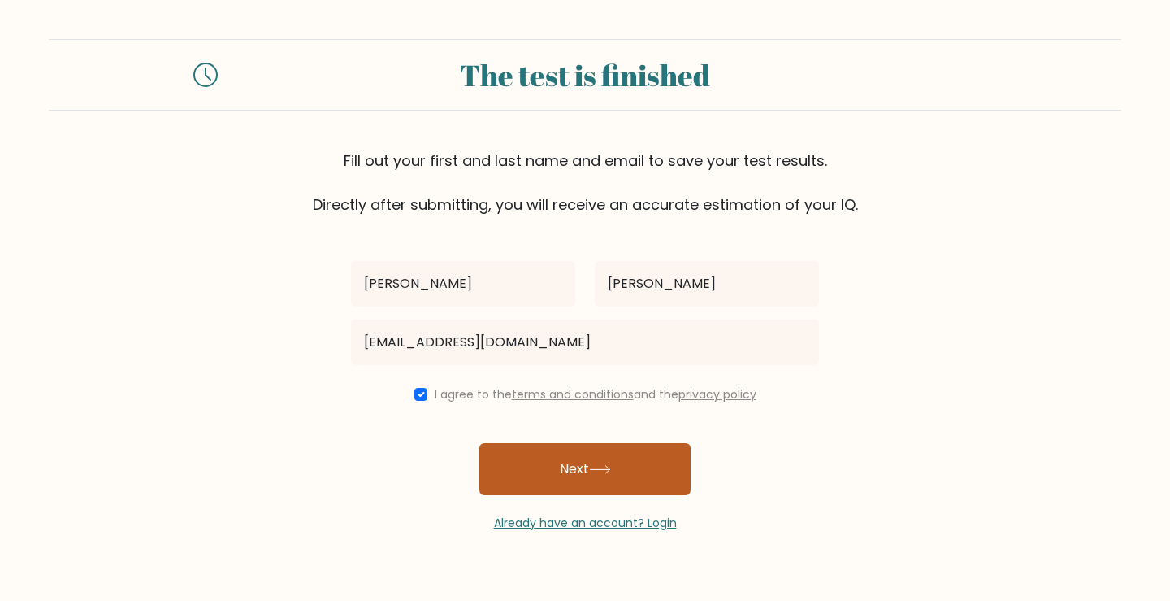
click at [562, 465] on button "Next" at bounding box center [584, 469] width 211 height 52
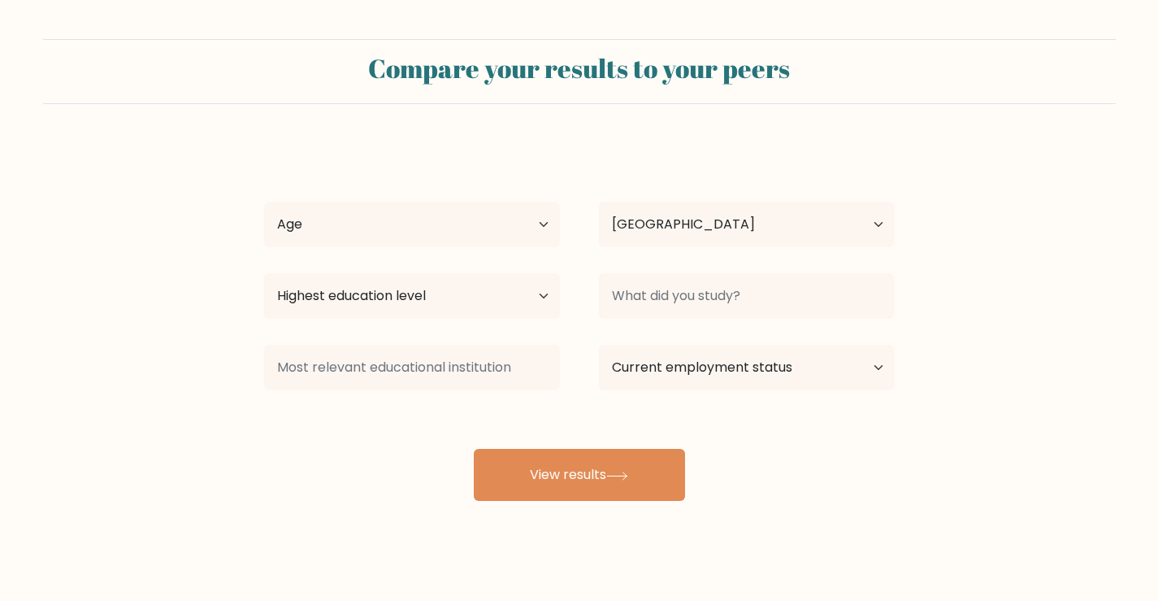
select select "IN"
click at [524, 224] on select "Age Under [DEMOGRAPHIC_DATA] [DEMOGRAPHIC_DATA] [DEMOGRAPHIC_DATA] [DEMOGRAPHIC…" at bounding box center [412, 225] width 296 height 46
select select "35_44"
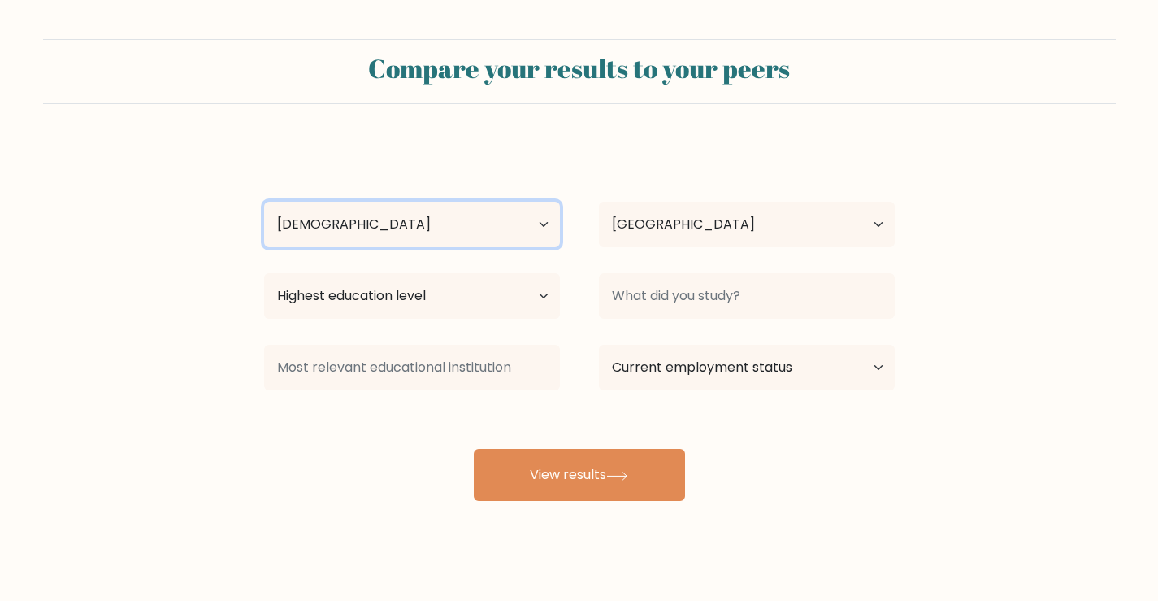
click at [264, 202] on select "Age Under 18 years old 18-24 years old 25-34 years old 35-44 years old 45-54 ye…" at bounding box center [412, 225] width 296 height 46
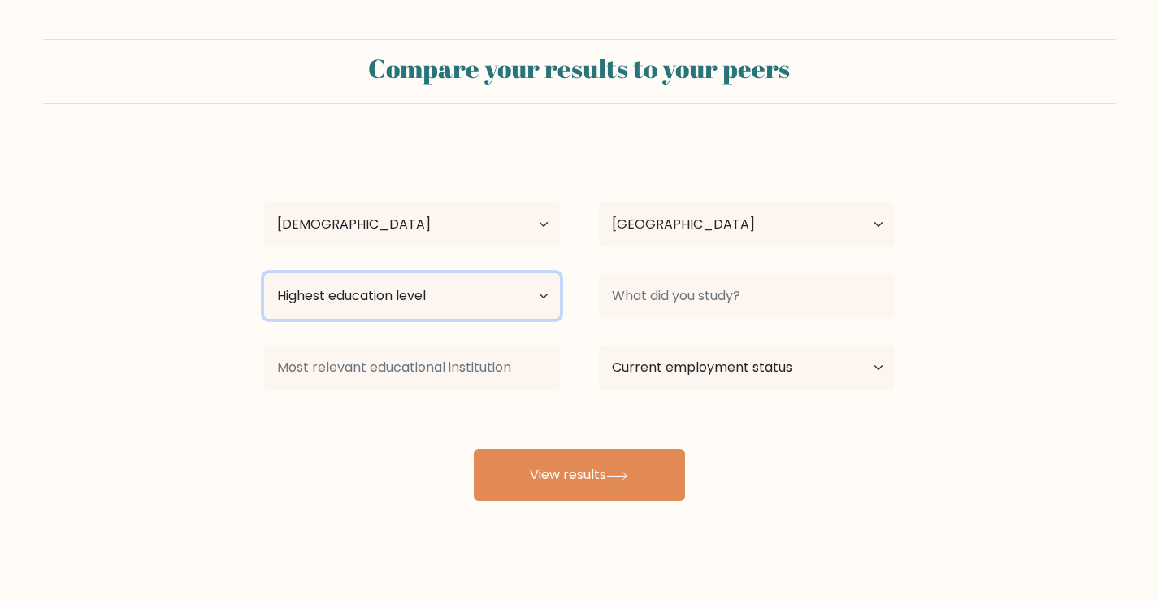
click at [463, 297] on select "Highest education level No schooling Primary Lower Secondary Upper Secondary Oc…" at bounding box center [412, 296] width 296 height 46
select select "masters_degree"
click at [264, 273] on select "Highest education level No schooling Primary Lower Secondary Upper Secondary Oc…" at bounding box center [412, 296] width 296 height 46
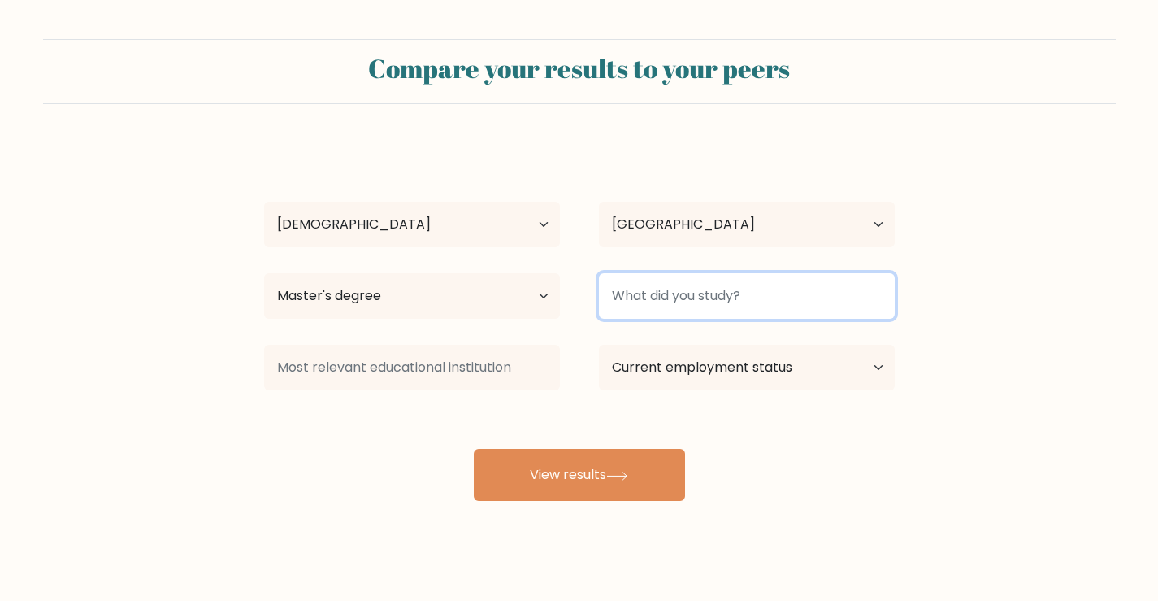
click at [704, 294] on input at bounding box center [747, 296] width 296 height 46
type input "MBA"
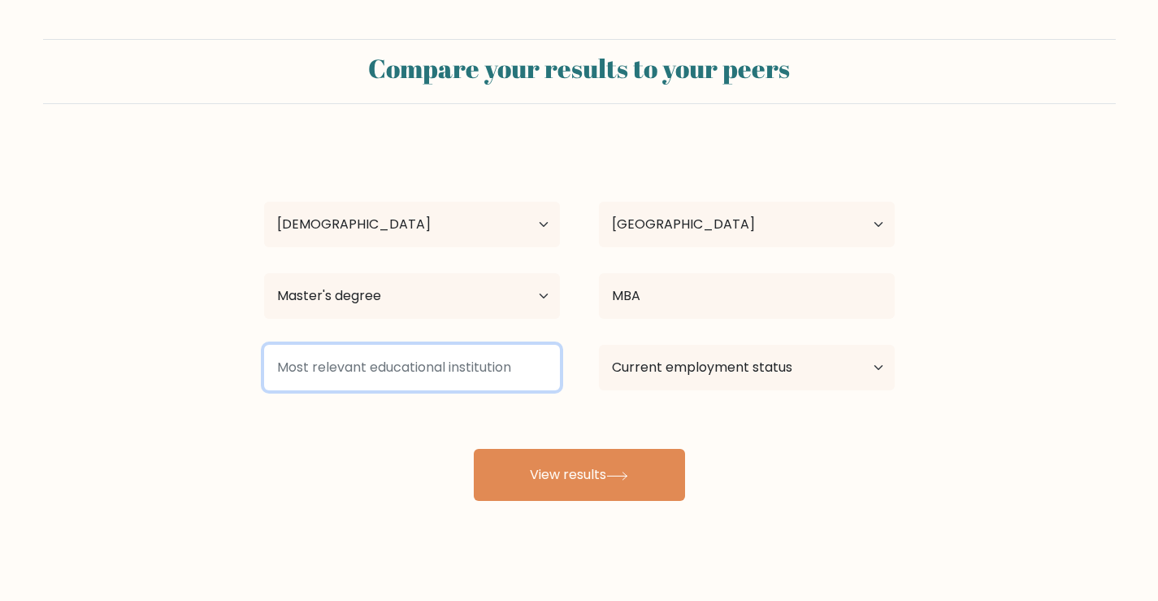
click at [444, 371] on input at bounding box center [412, 368] width 296 height 46
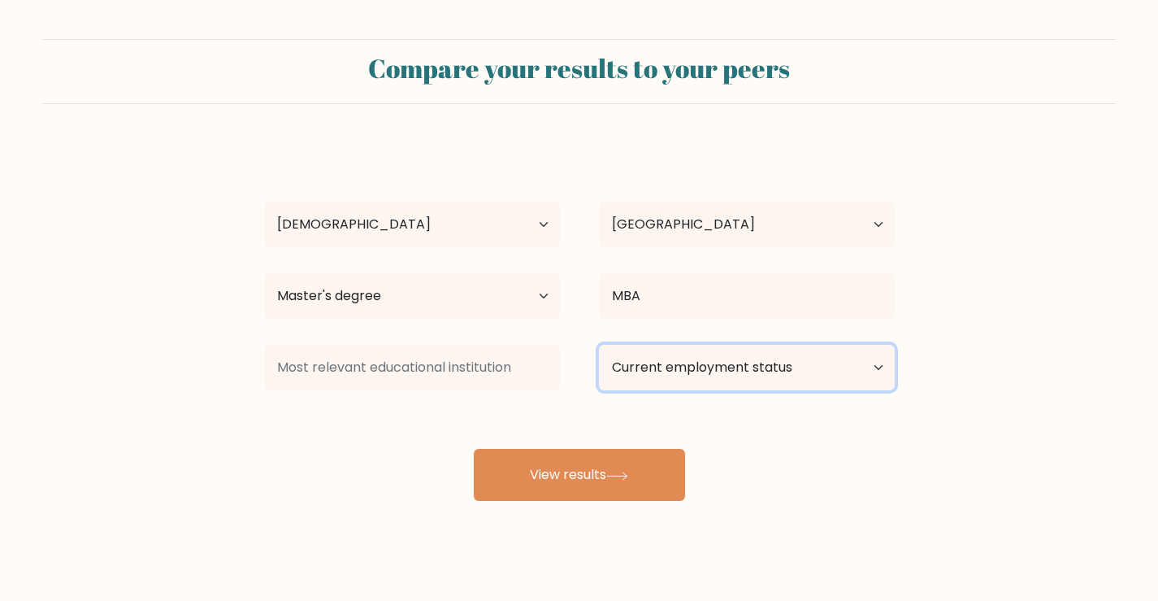
click at [670, 369] on select "Current employment status Employed Student Retired Other / prefer not to answer" at bounding box center [747, 368] width 296 height 46
select select "employed"
click at [599, 345] on select "Current employment status Employed Student Retired Other / prefer not to answer" at bounding box center [747, 368] width 296 height 46
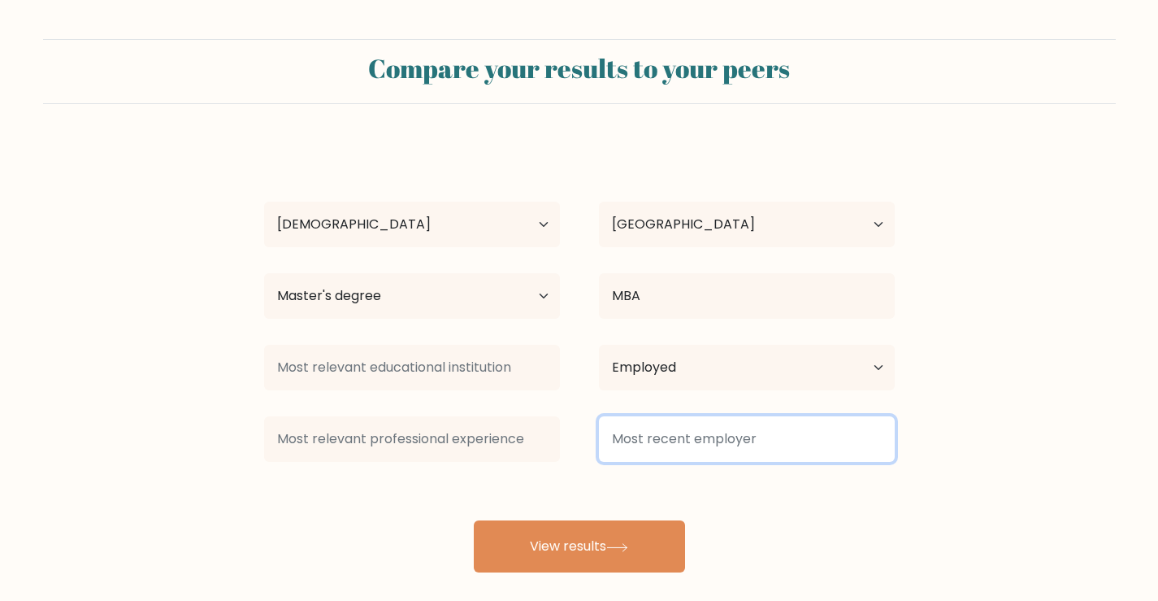
click at [661, 439] on input at bounding box center [747, 439] width 296 height 46
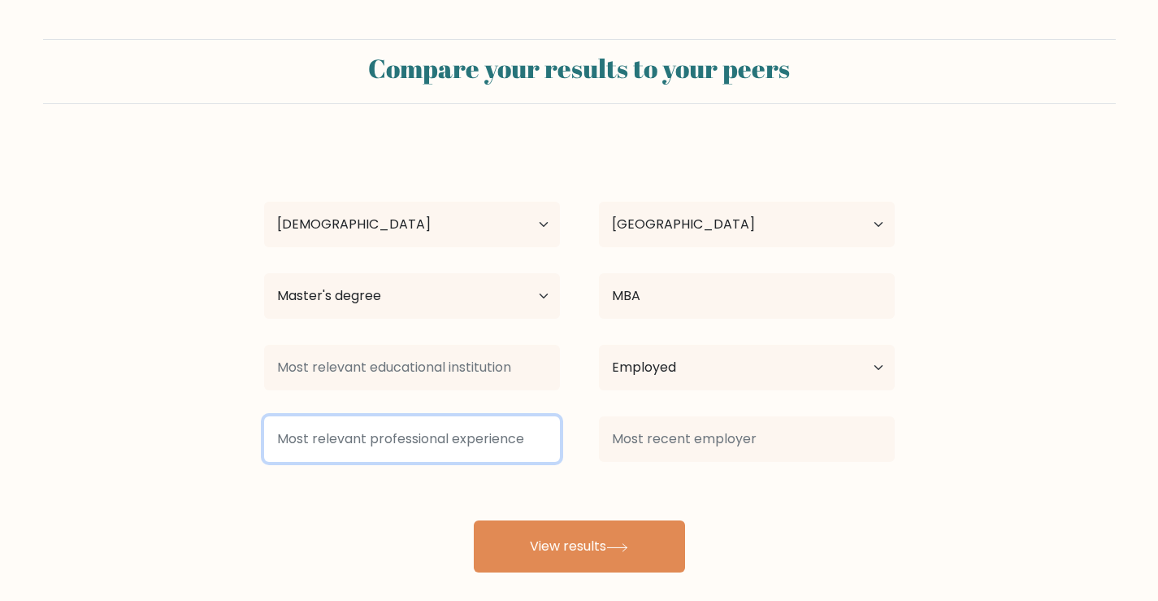
click at [436, 436] on input at bounding box center [412, 439] width 296 height 46
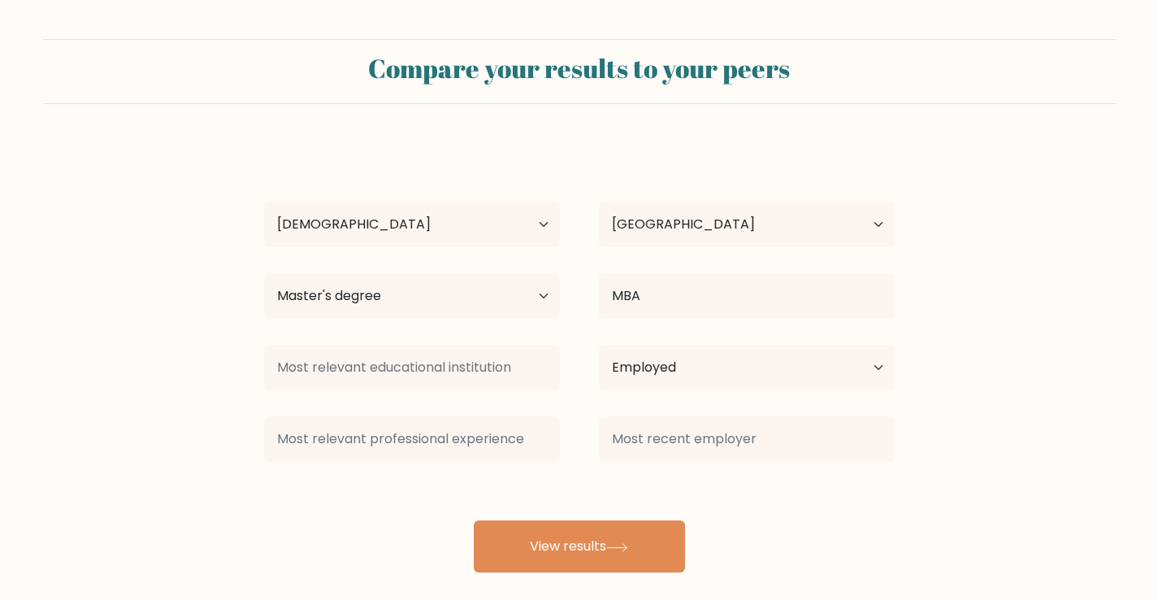
click at [610, 479] on div "Abhijeet Parker Age Under 18 years old 18-24 years old 25-34 years old 35-44 ye…" at bounding box center [579, 357] width 650 height 429
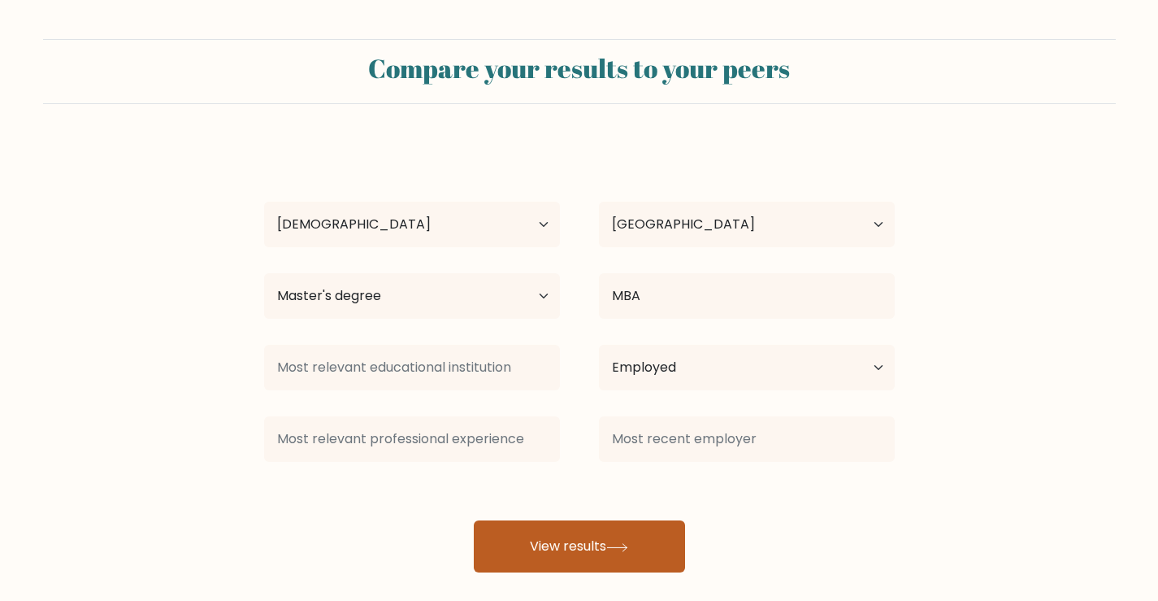
click at [566, 548] on button "View results" at bounding box center [579, 546] width 211 height 52
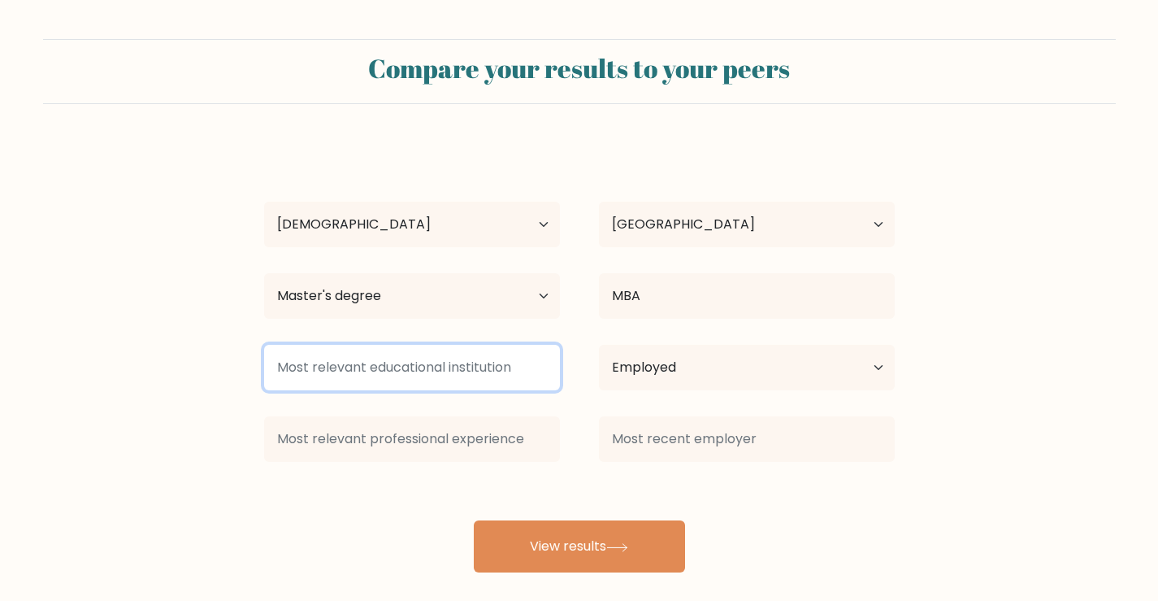
click at [503, 368] on input at bounding box center [412, 368] width 296 height 46
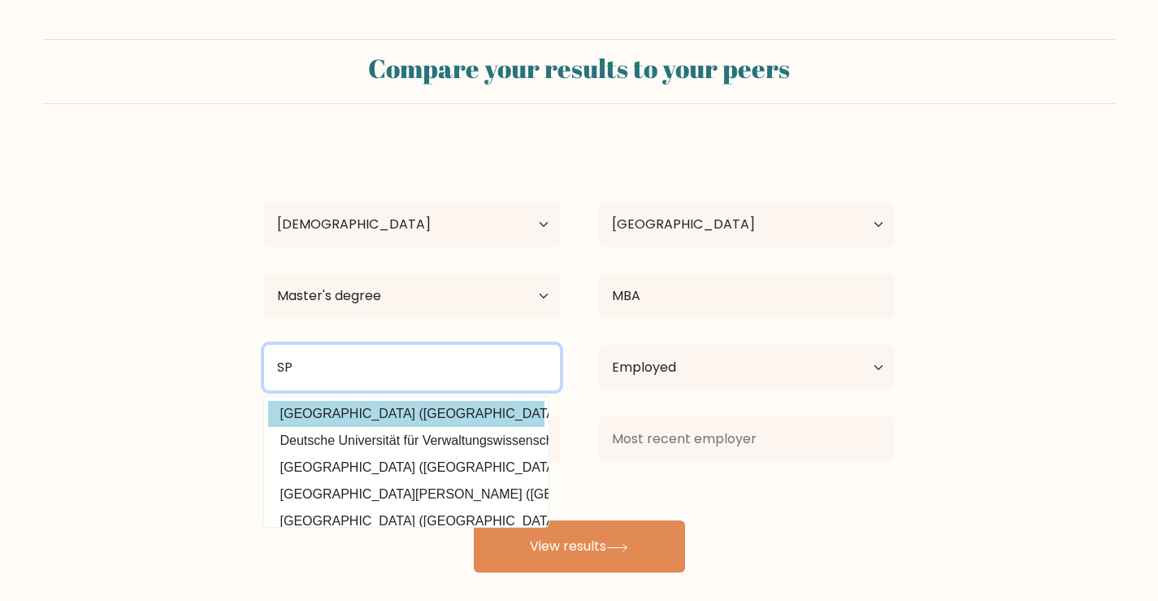
type input "S"
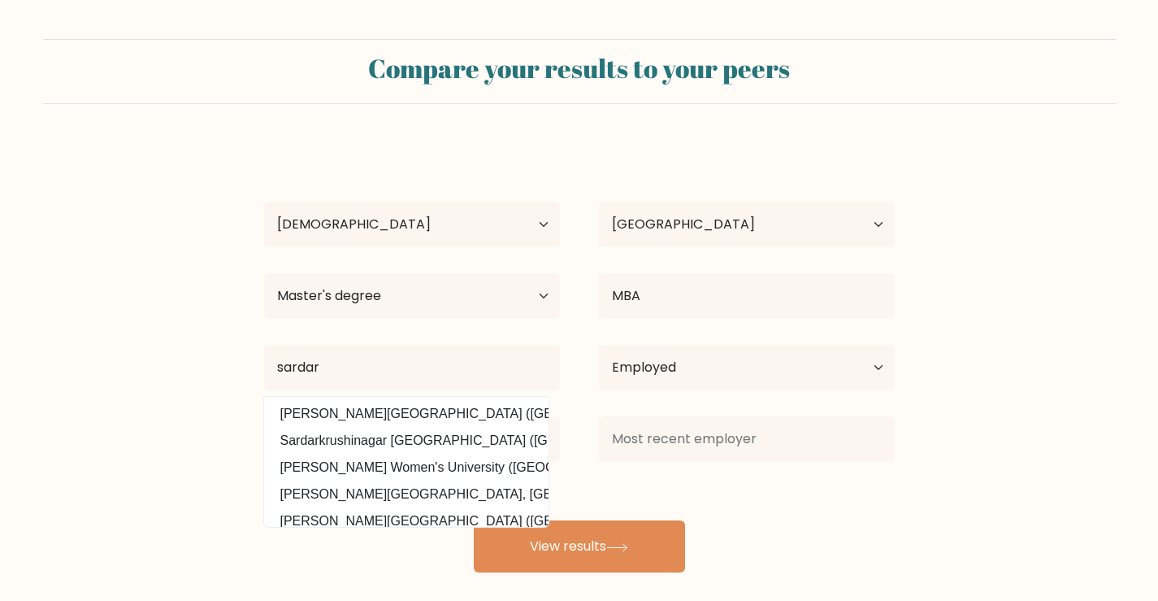
click at [396, 414] on option "Sardar Patel University (India)" at bounding box center [406, 414] width 276 height 26
type input "Sardar Patel University"
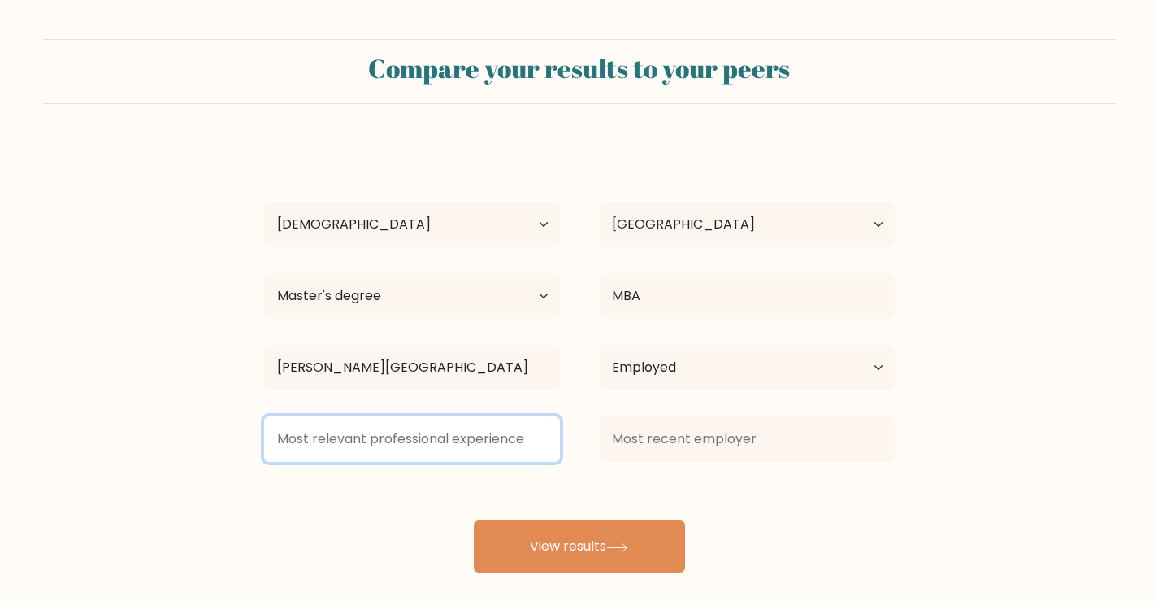
click at [449, 432] on input at bounding box center [412, 439] width 296 height 46
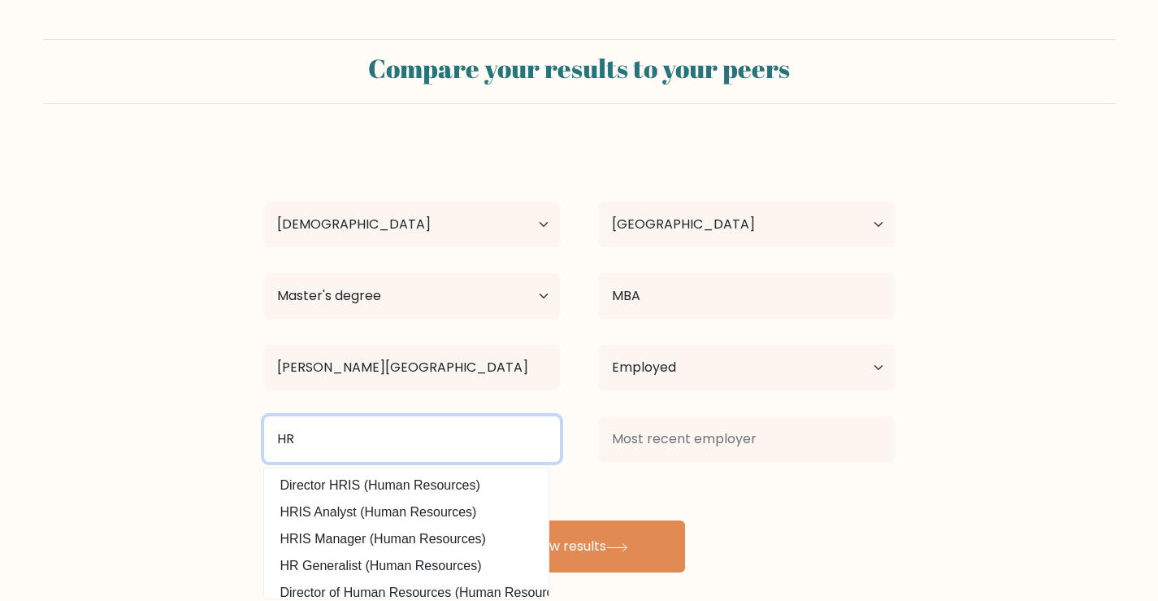
type input "HR"
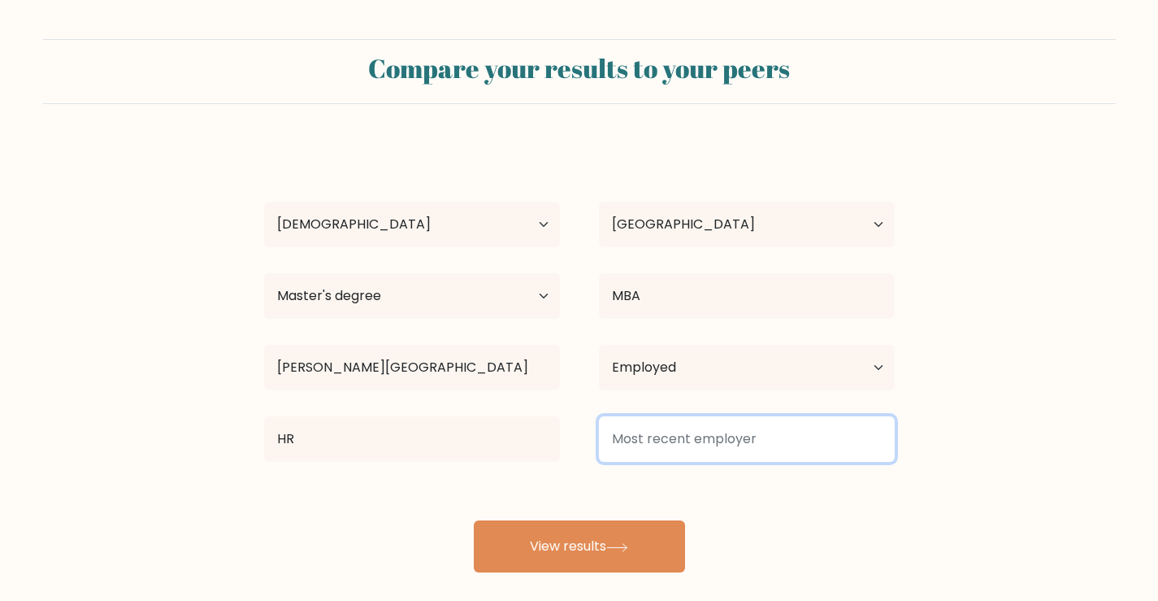
click at [679, 432] on input at bounding box center [747, 439] width 296 height 46
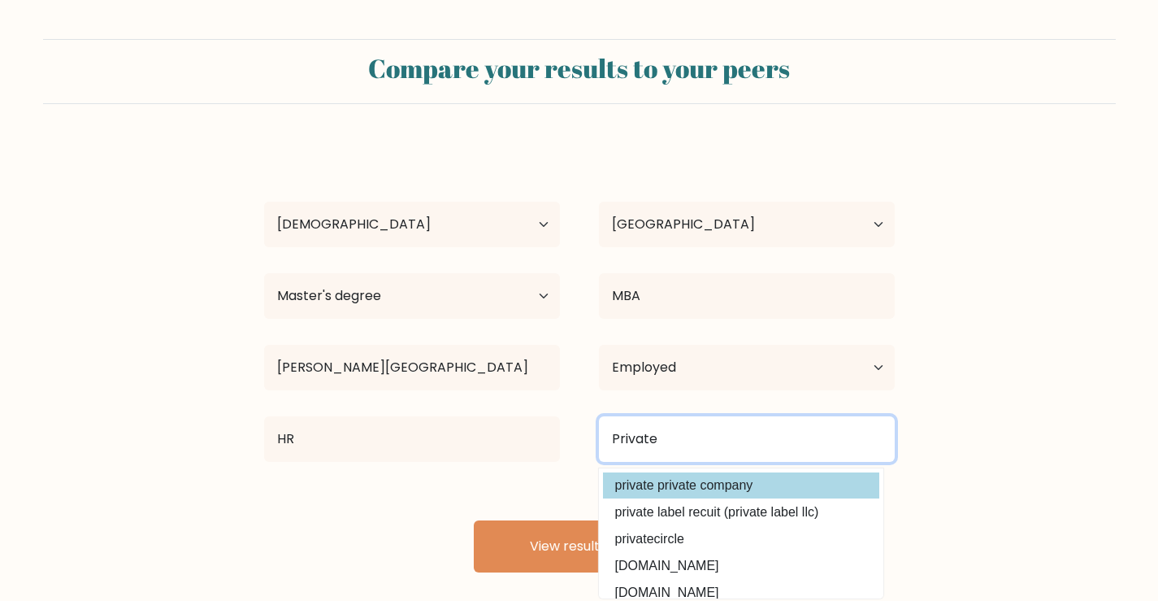
type input "Private"
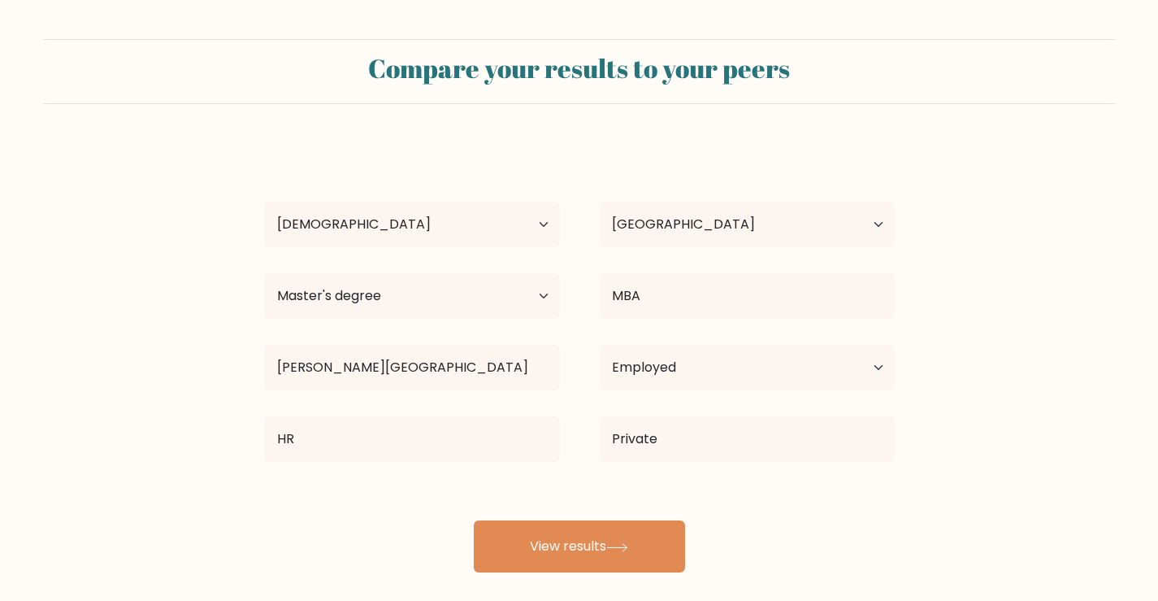
click at [713, 479] on div "Abhijeet Parker Age Under 18 years old 18-24 years old 25-34 years old 35-44 ye…" at bounding box center [579, 357] width 650 height 429
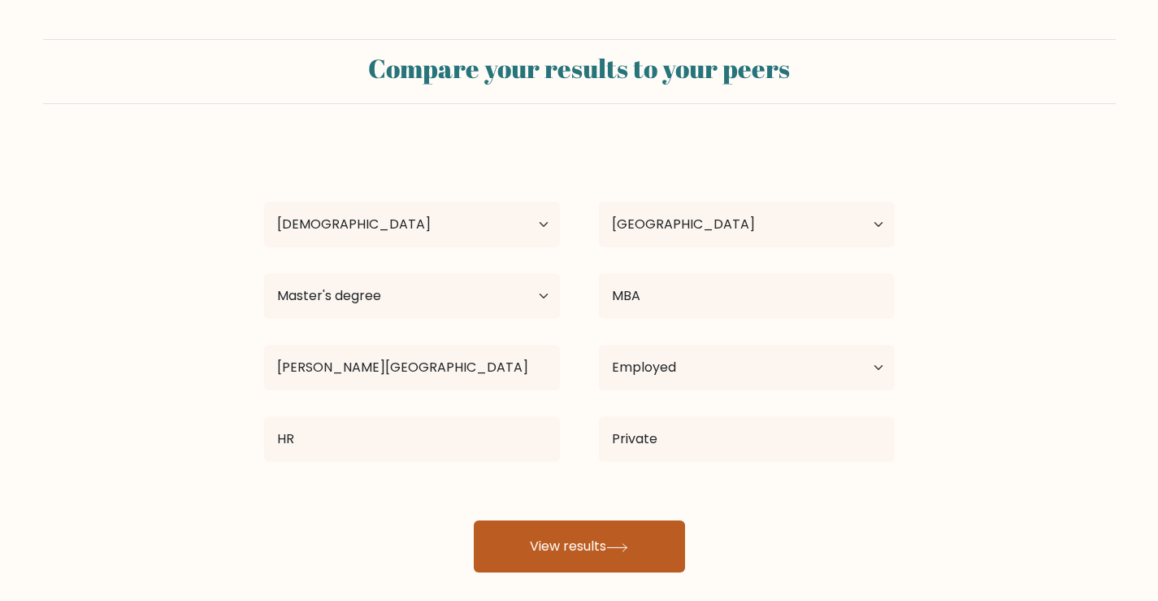
click at [562, 537] on button "View results" at bounding box center [579, 546] width 211 height 52
